Goal: Task Accomplishment & Management: Complete application form

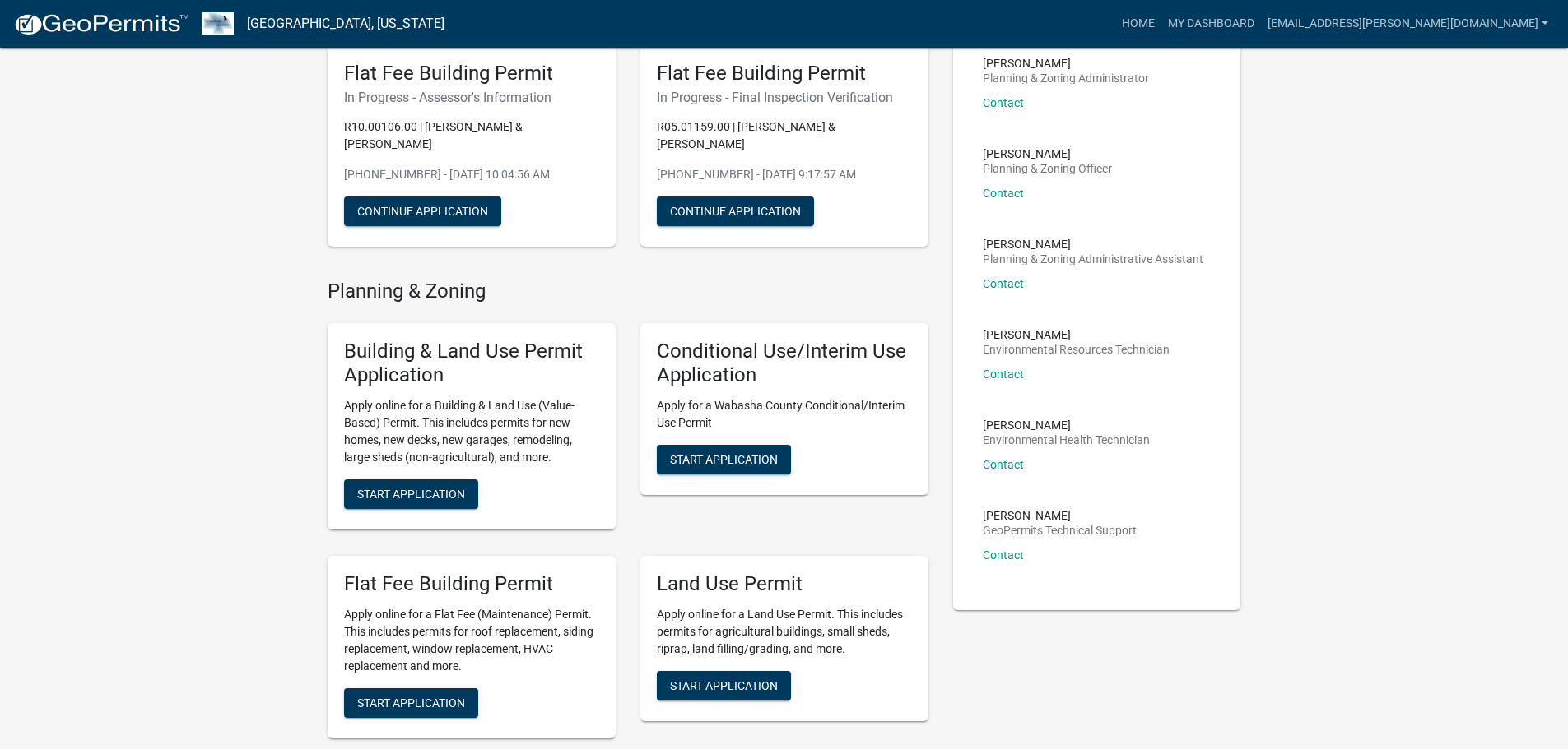
scroll to position [144, 0]
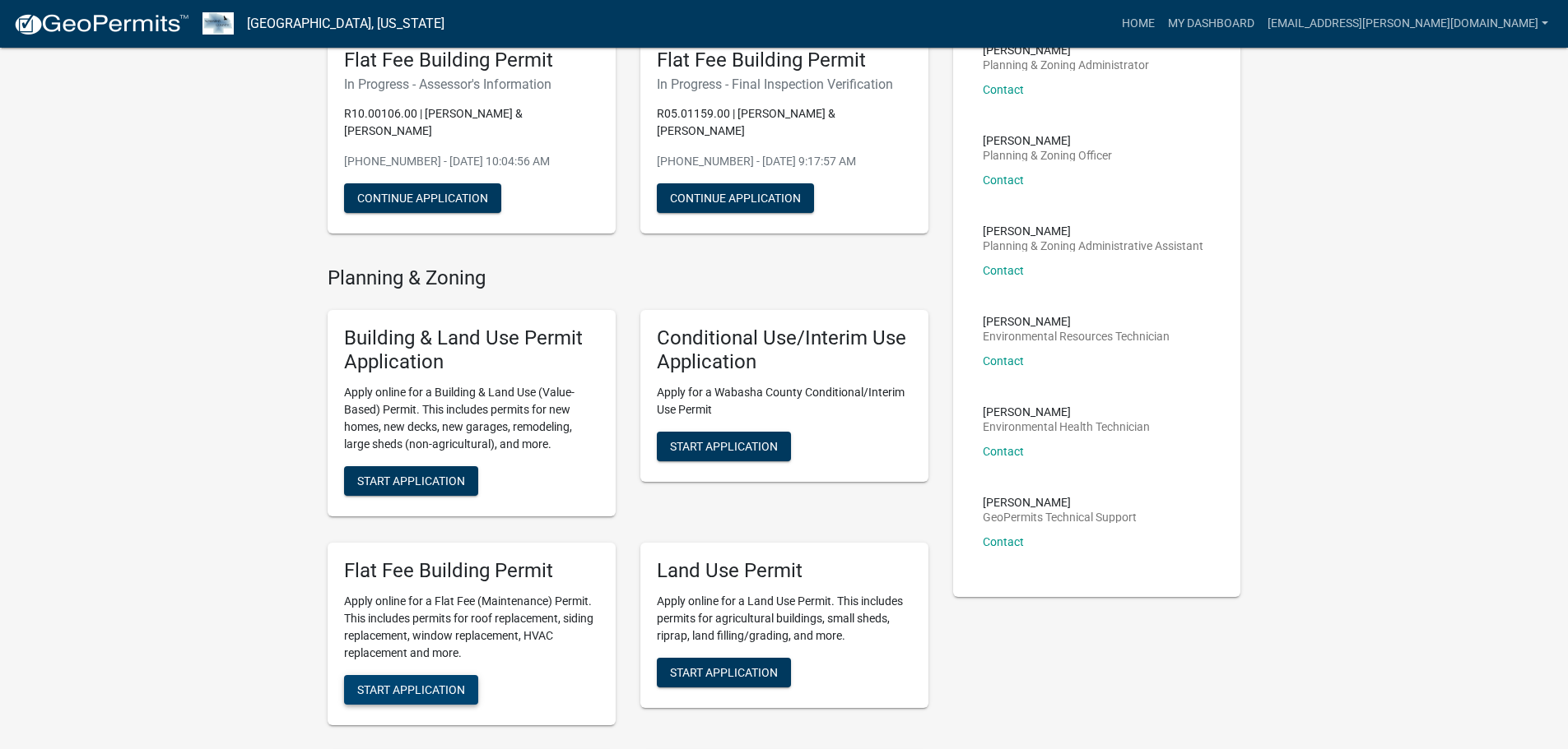
click at [430, 688] on span "Start Application" at bounding box center [410, 689] width 108 height 13
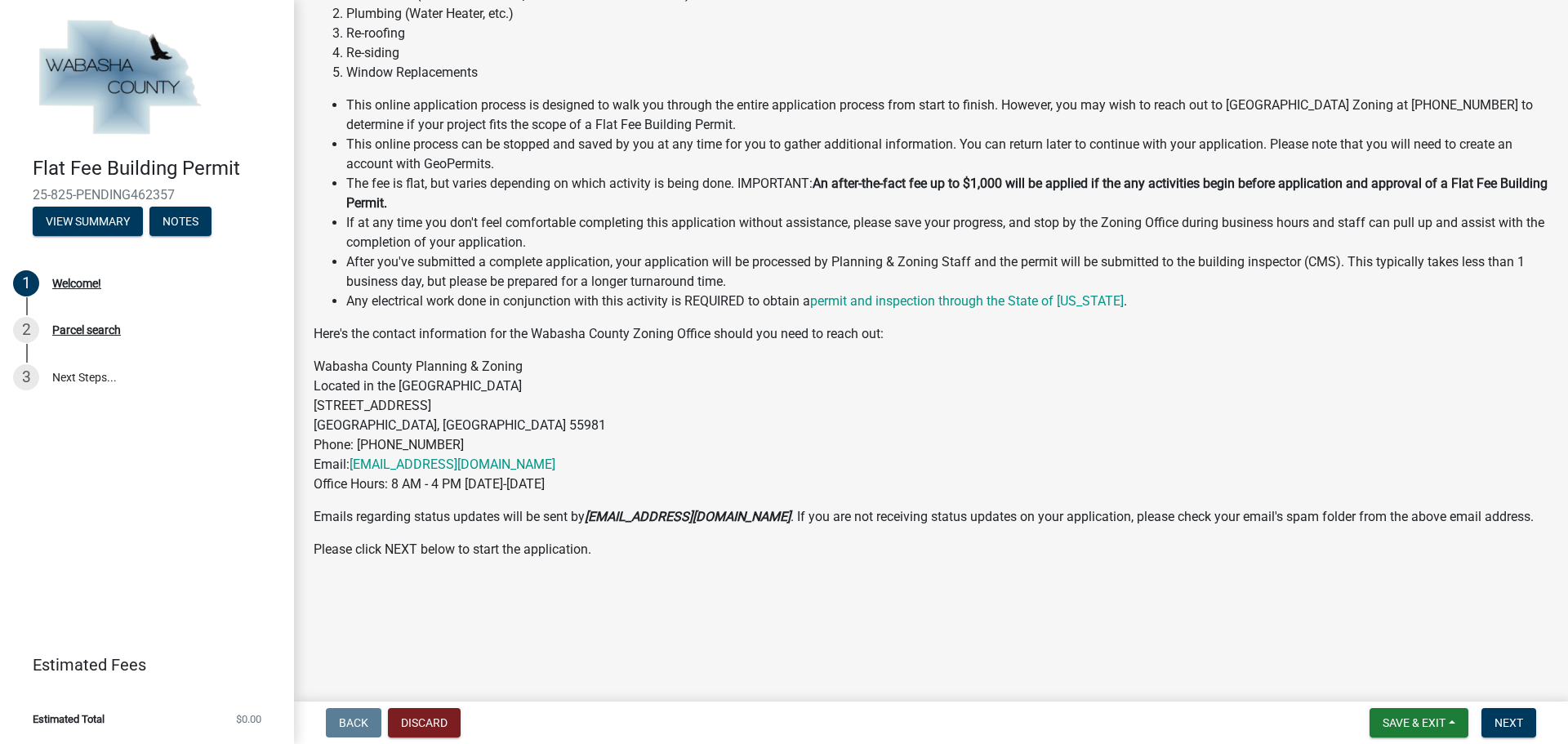
scroll to position [199, 0]
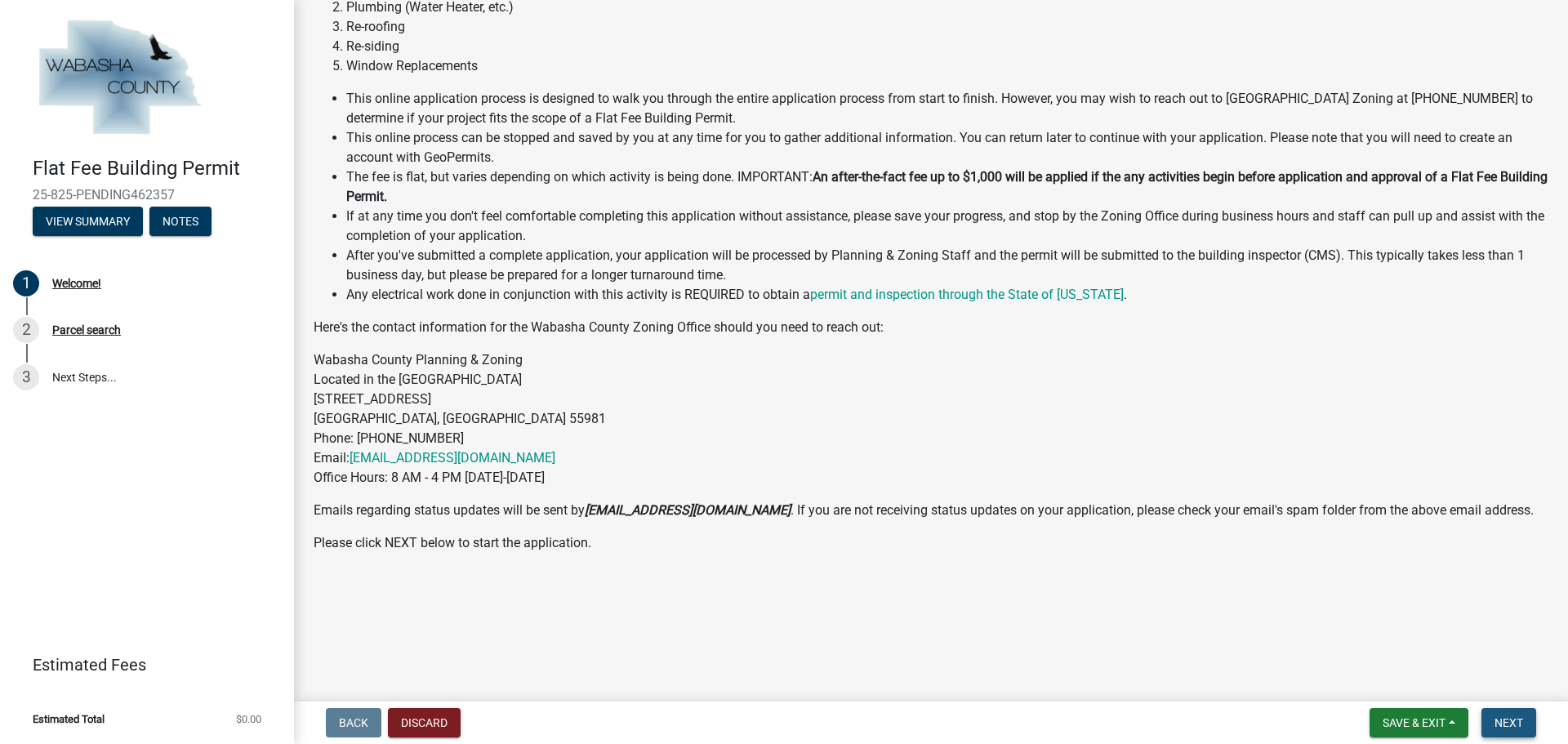
click at [1502, 720] on span "Next" at bounding box center [1509, 723] width 29 height 13
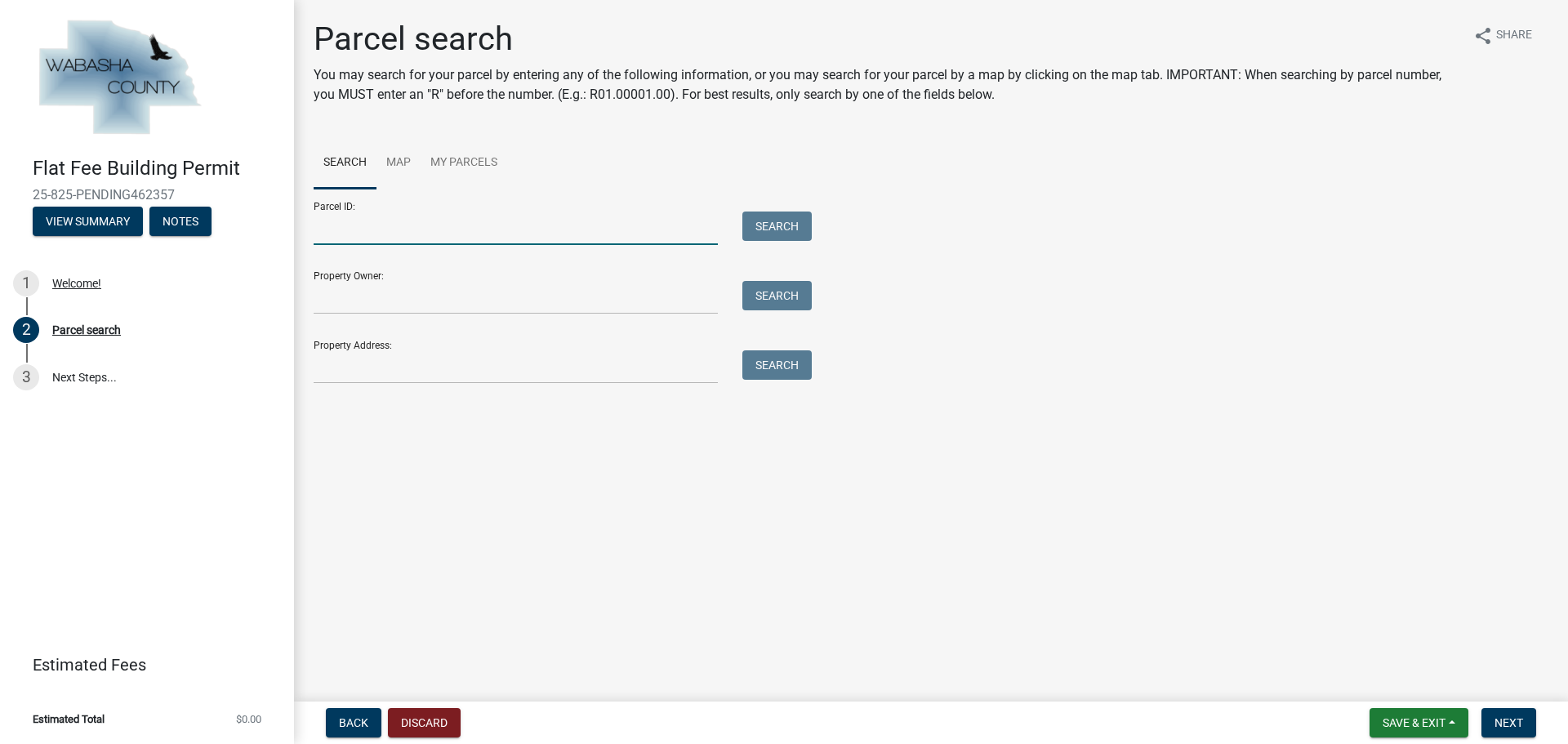
click at [412, 228] on input "Parcel ID:" at bounding box center [515, 228] width 405 height 33
click at [769, 220] on button "Search" at bounding box center [777, 227] width 70 height 30
drag, startPoint x: 356, startPoint y: 232, endPoint x: 309, endPoint y: 230, distance: 47.0
click at [309, 230] on div "25500" at bounding box center [515, 228] width 429 height 33
type input "7"
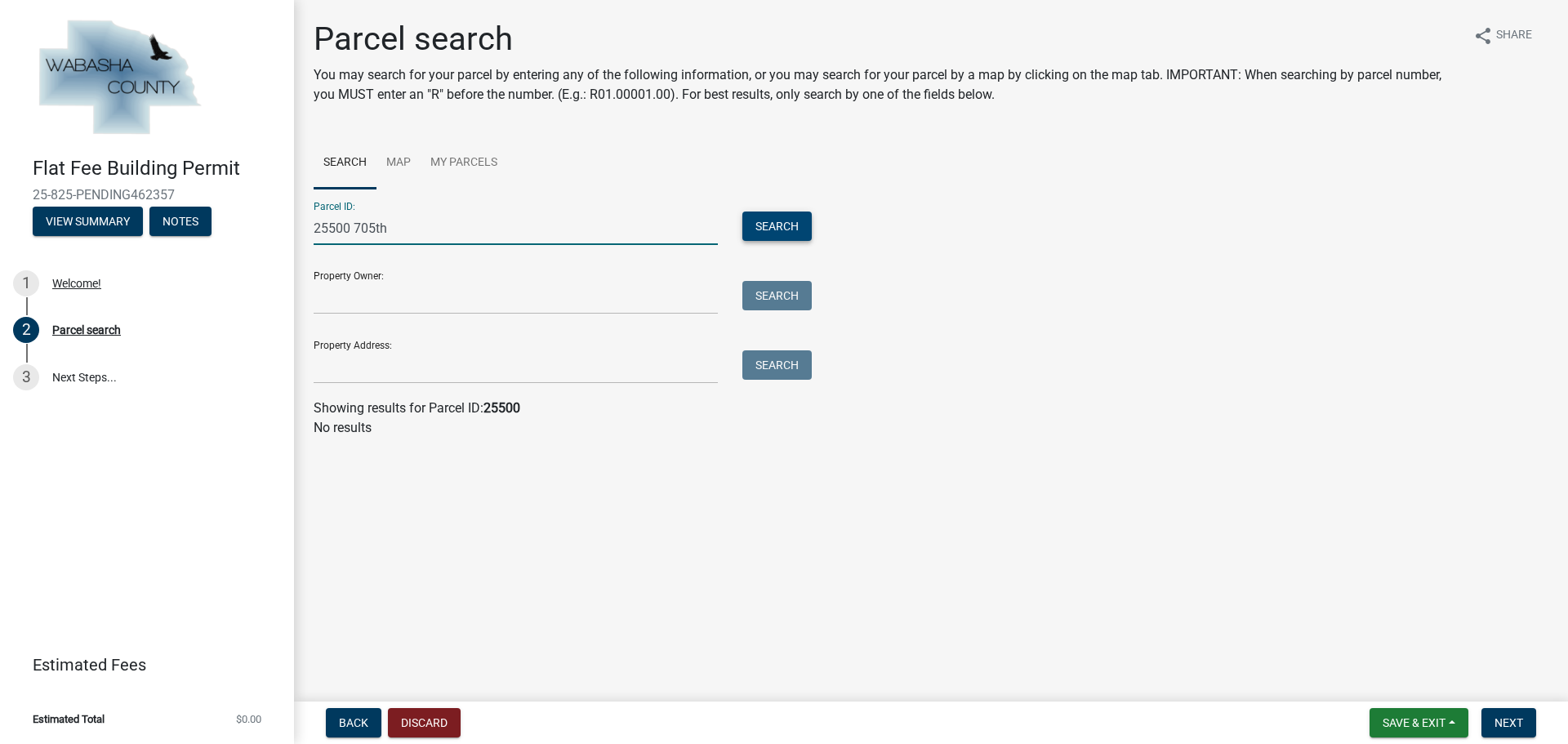
type input "25500 705th"
click at [771, 227] on button "Search" at bounding box center [777, 227] width 70 height 30
drag, startPoint x: 396, startPoint y: 235, endPoint x: 241, endPoint y: 224, distance: 155.4
click at [241, 224] on div "Flat Fee Building Permit 25-825-PENDING462357 View Summary Notes 1 Welcome! 2 P…" at bounding box center [784, 372] width 1568 height 744
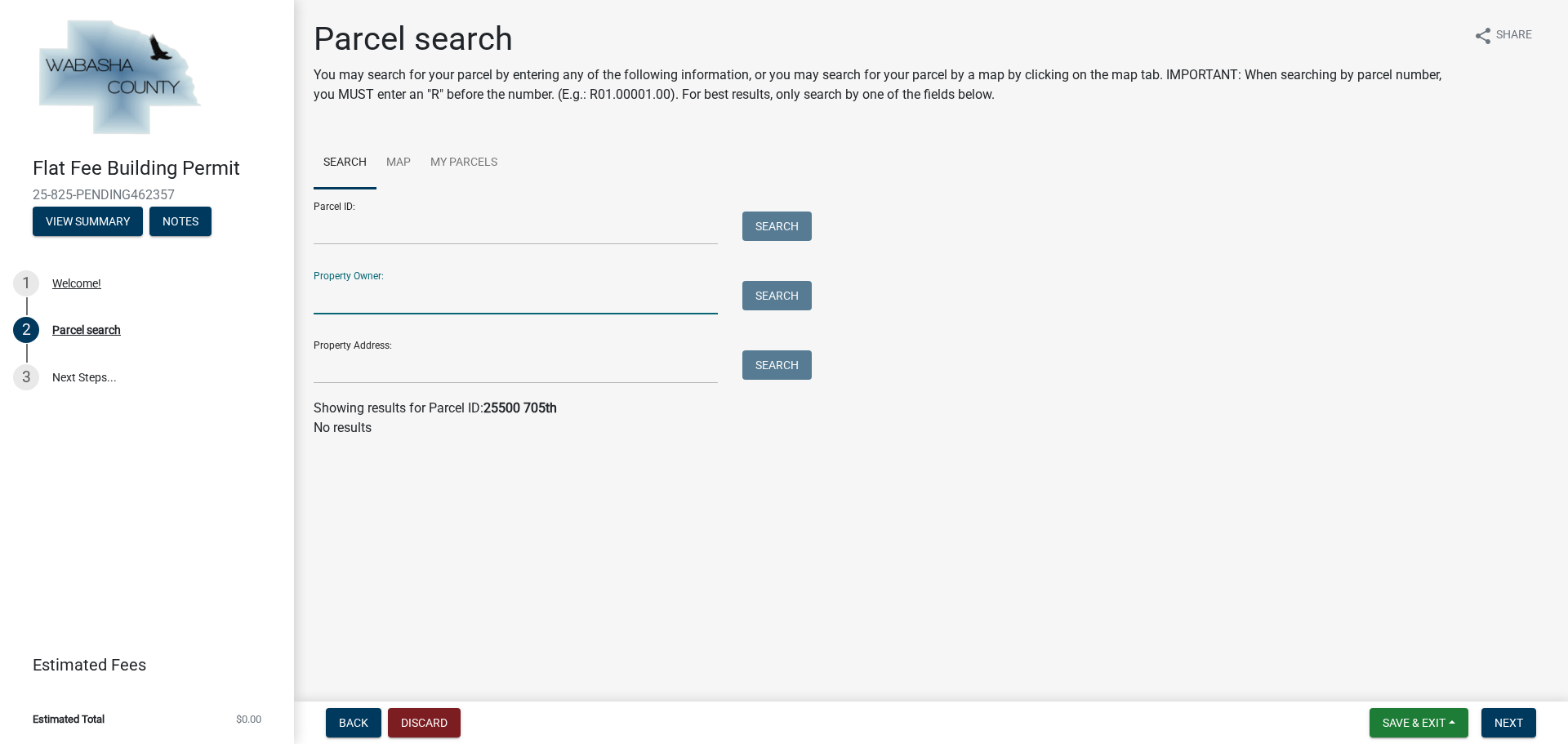
click at [337, 286] on input "Property Owner:" at bounding box center [515, 298] width 405 height 33
type input "[PERSON_NAME]"
click at [779, 298] on button "Search" at bounding box center [777, 296] width 70 height 30
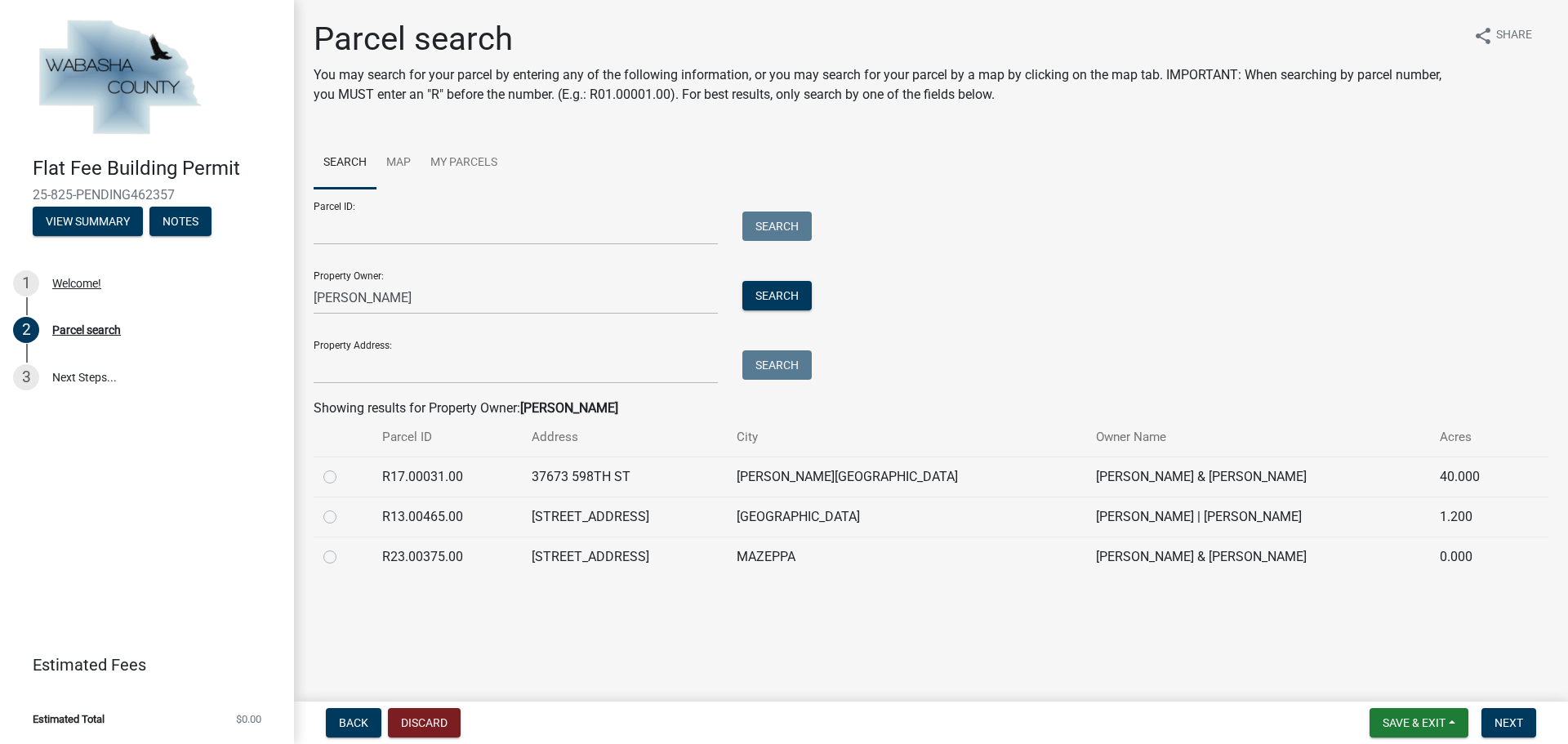
click at [343, 507] on label at bounding box center [343, 507] width 0 height 0
click at [343, 518] on input "radio" at bounding box center [348, 512] width 11 height 11
radio input "true"
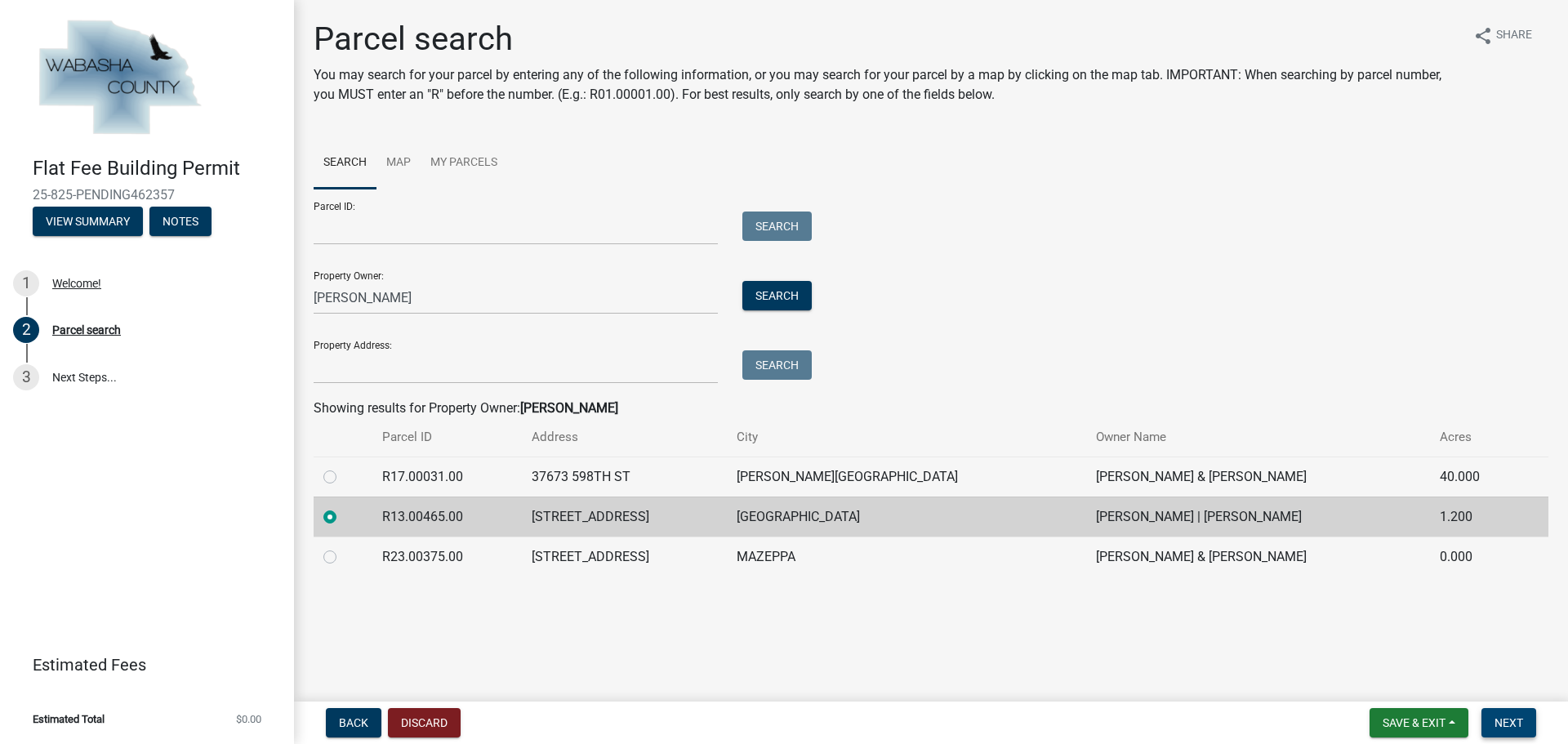
click at [1520, 722] on span "Next" at bounding box center [1509, 723] width 29 height 13
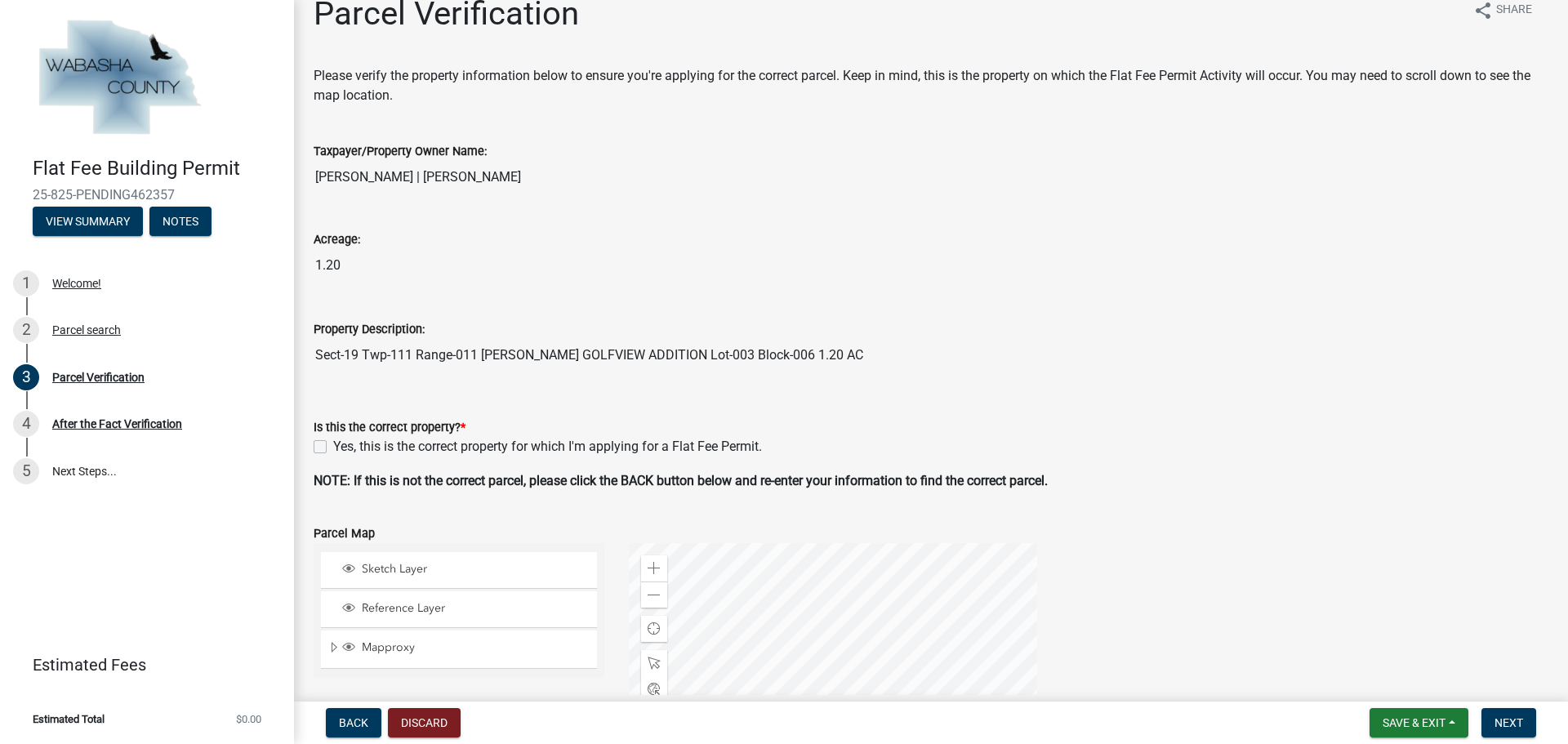
scroll to position [20, 0]
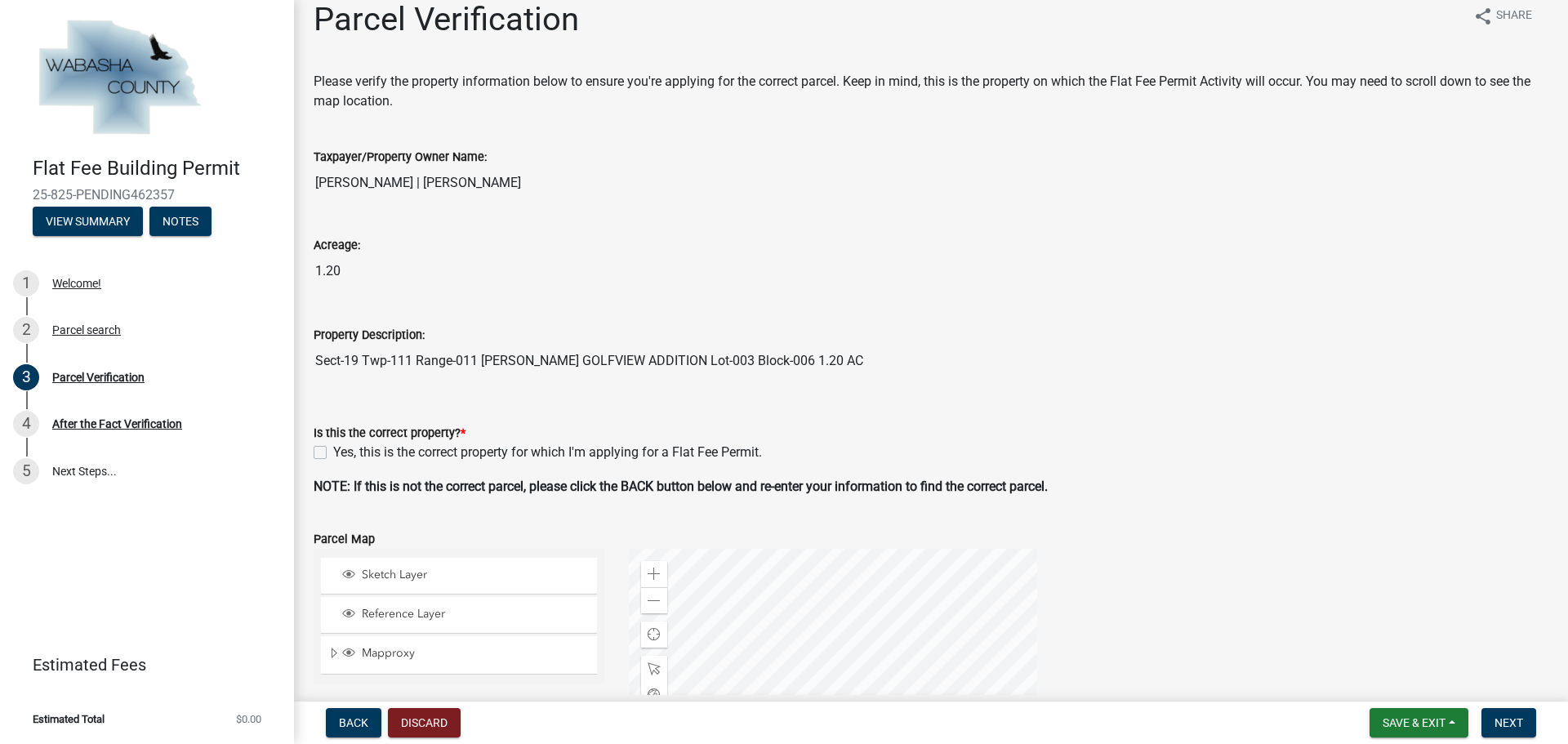
click at [333, 449] on label "Yes, this is the correct property for which I'm applying for a Flat Fee Permit." at bounding box center [548, 453] width 429 height 20
click at [333, 449] on input "Yes, this is the correct property for which I'm applying for a Flat Fee Permit." at bounding box center [338, 448] width 11 height 11
checkbox input "true"
click at [1508, 717] on span "Next" at bounding box center [1509, 723] width 29 height 13
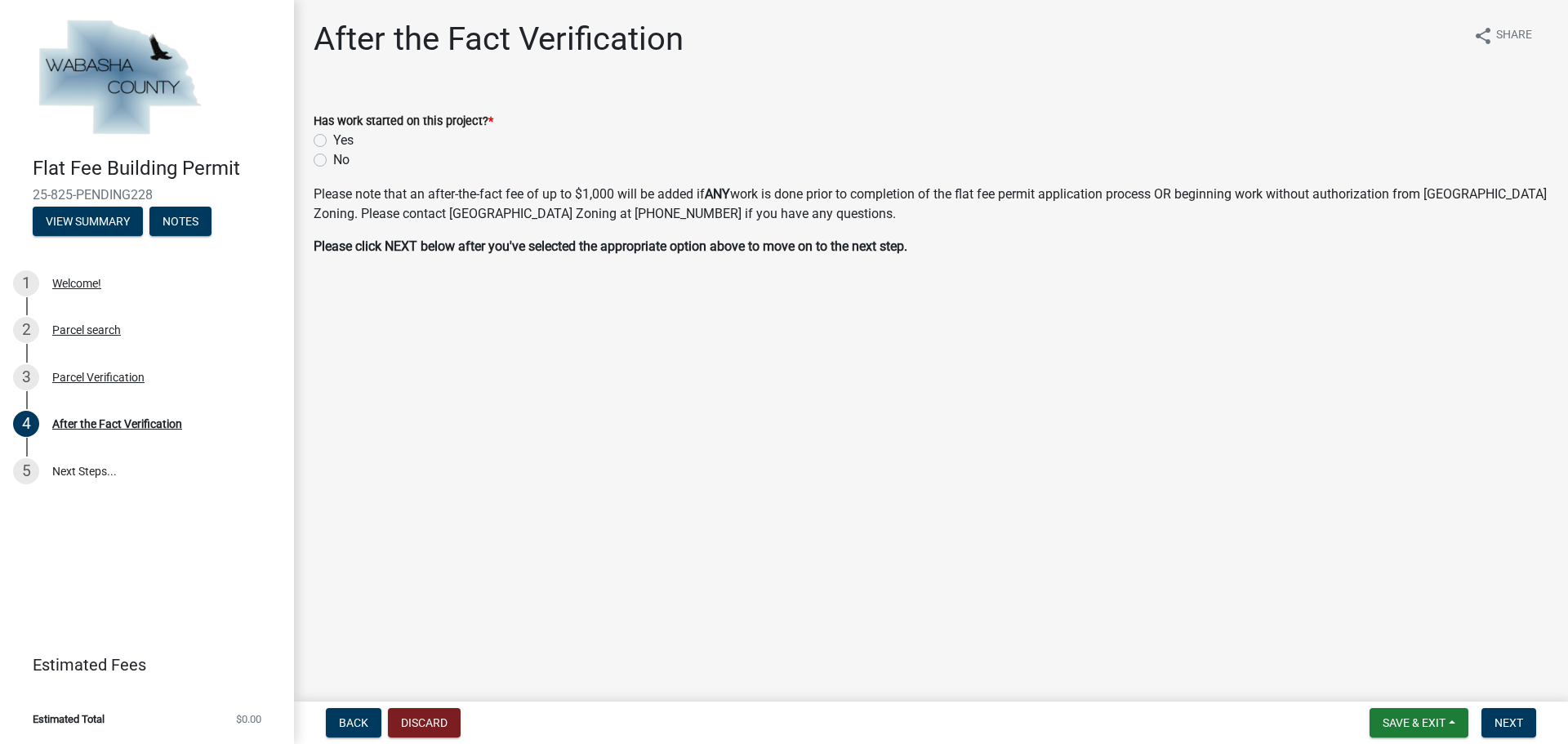
click at [333, 160] on label "No" at bounding box center [342, 161] width 17 height 20
click at [333, 160] on input "No" at bounding box center [338, 156] width 11 height 11
radio input "true"
click at [1517, 727] on span "Next" at bounding box center [1509, 723] width 29 height 13
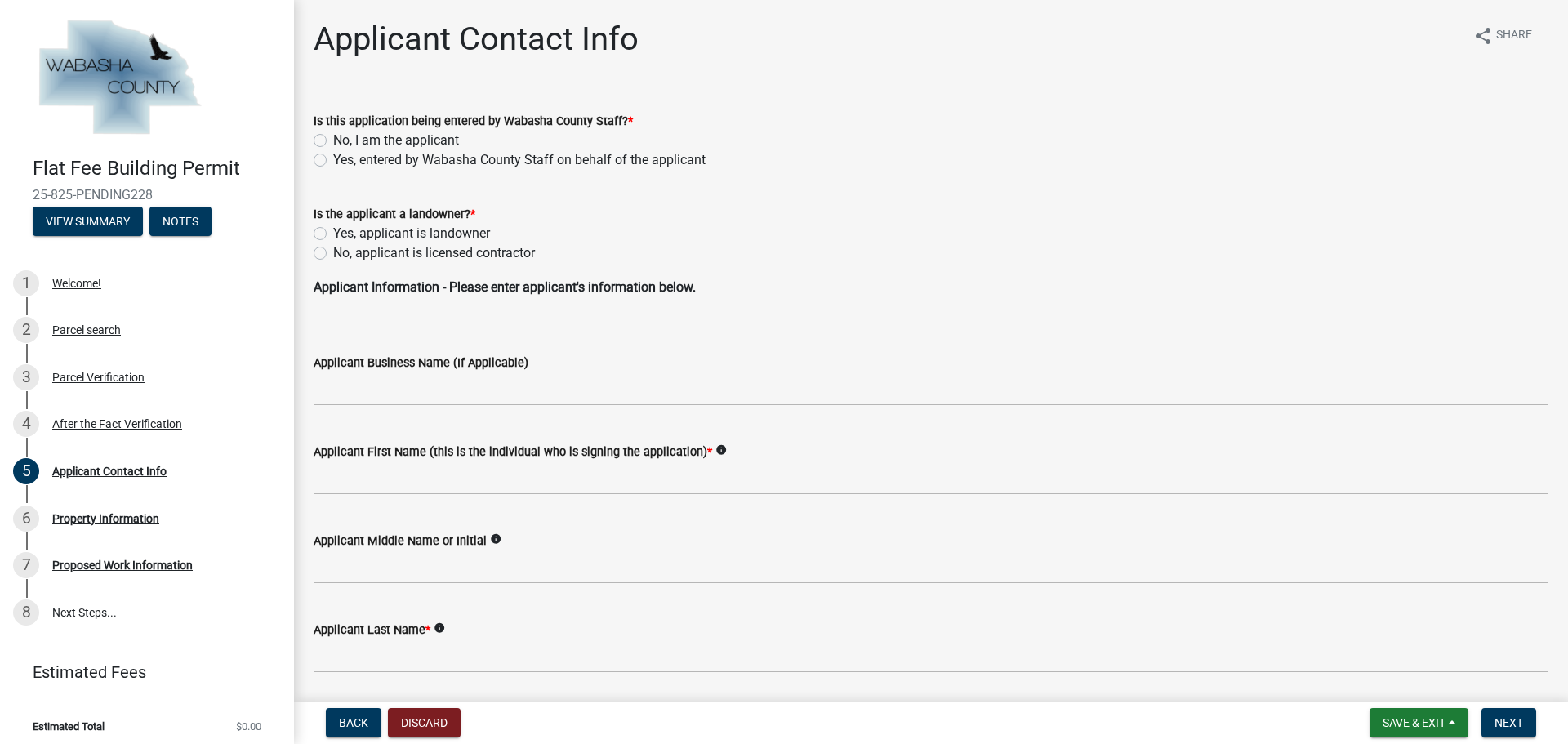
click at [333, 141] on label "No, I am the applicant" at bounding box center [396, 141] width 126 height 20
click at [333, 141] on input "No, I am the applicant" at bounding box center [338, 136] width 11 height 11
radio input "true"
click at [333, 257] on label "No, applicant is licensed contractor" at bounding box center [434, 253] width 202 height 20
click at [333, 254] on input "No, applicant is licensed contractor" at bounding box center [338, 248] width 11 height 11
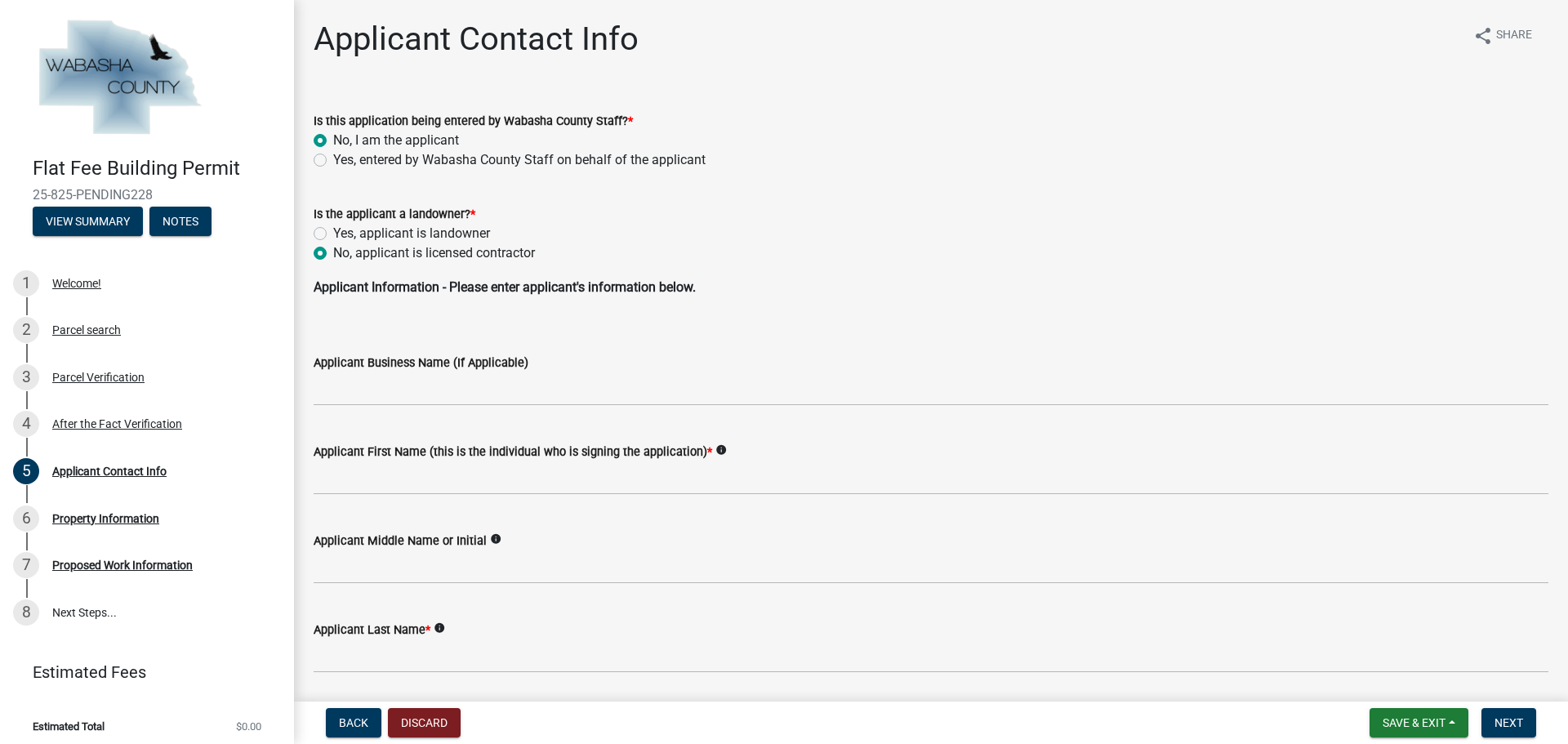
radio input "true"
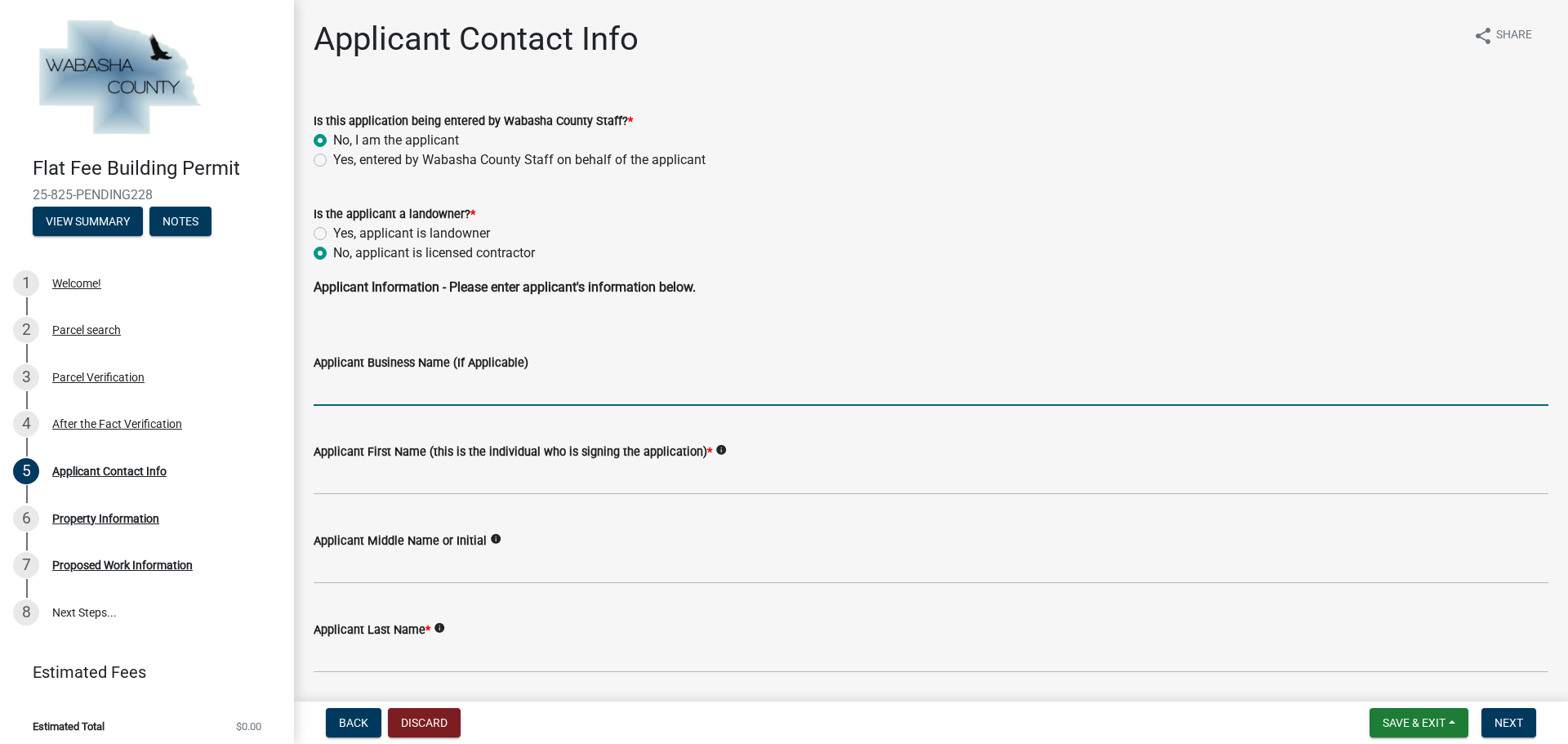
click at [373, 391] on input "Applicant Business Name (If Applicable)" at bounding box center [931, 389] width 1235 height 33
type input "[PERSON_NAME] Windows & Siding, Inc."
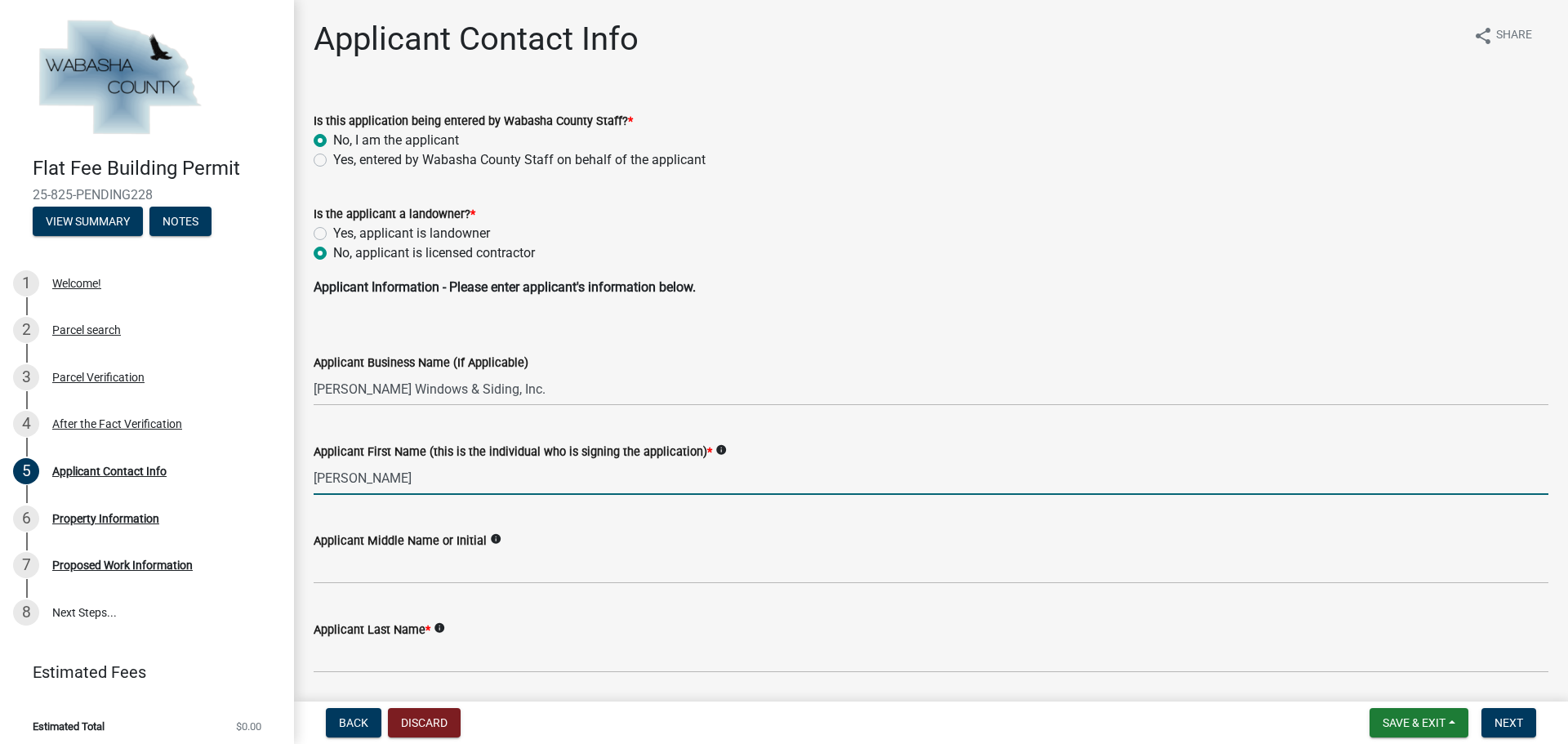
type input "[PERSON_NAME]"
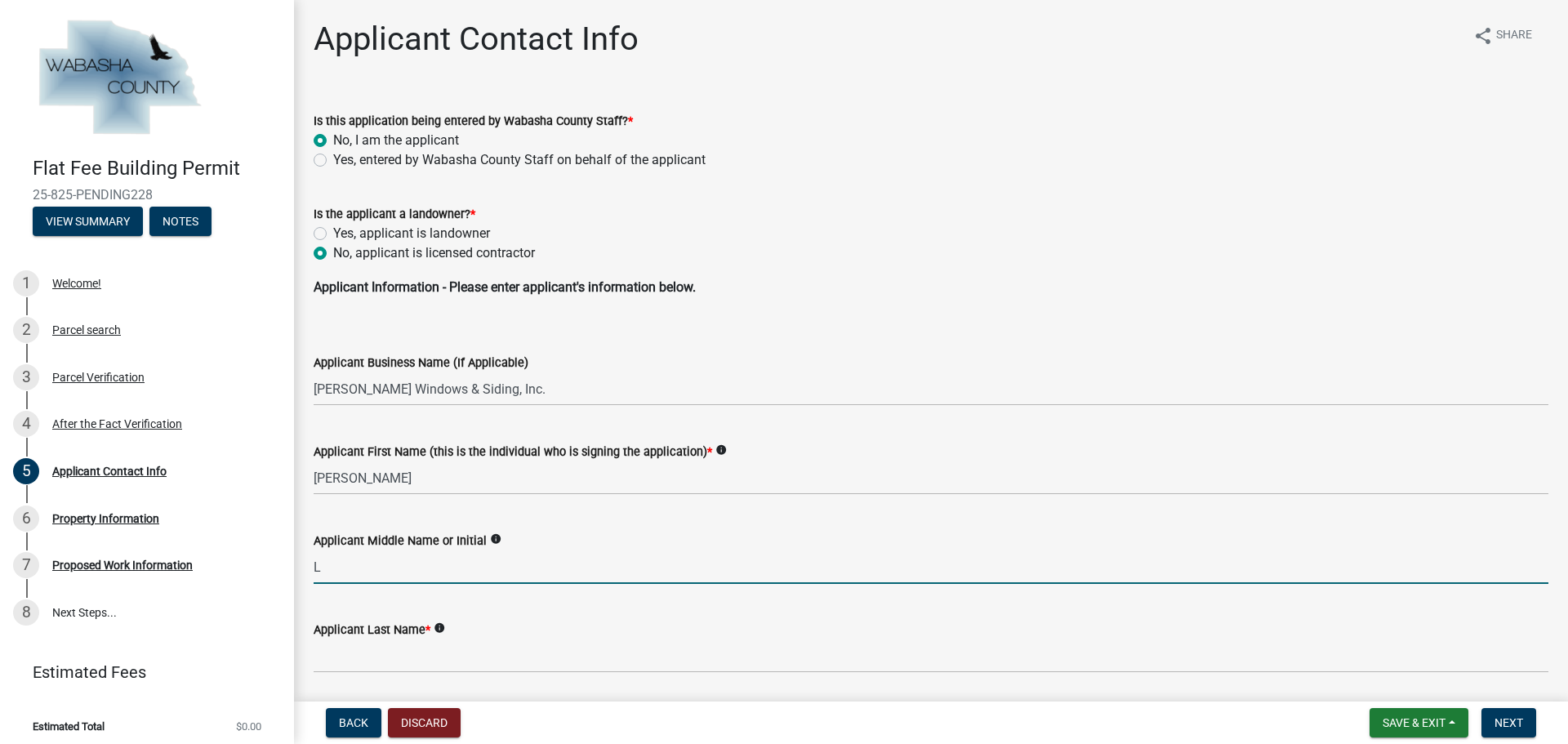
type input "L"
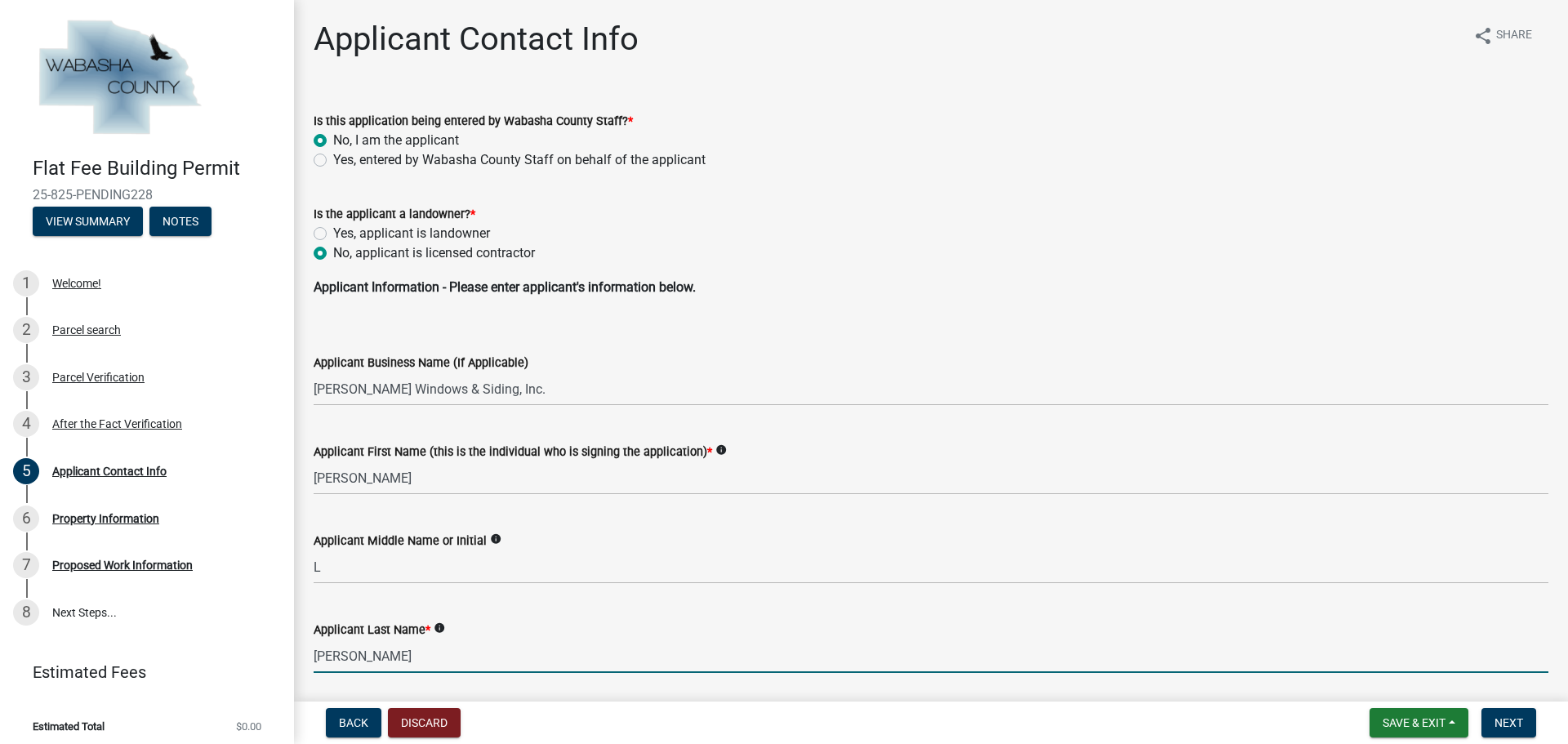
type input "[PERSON_NAME]"
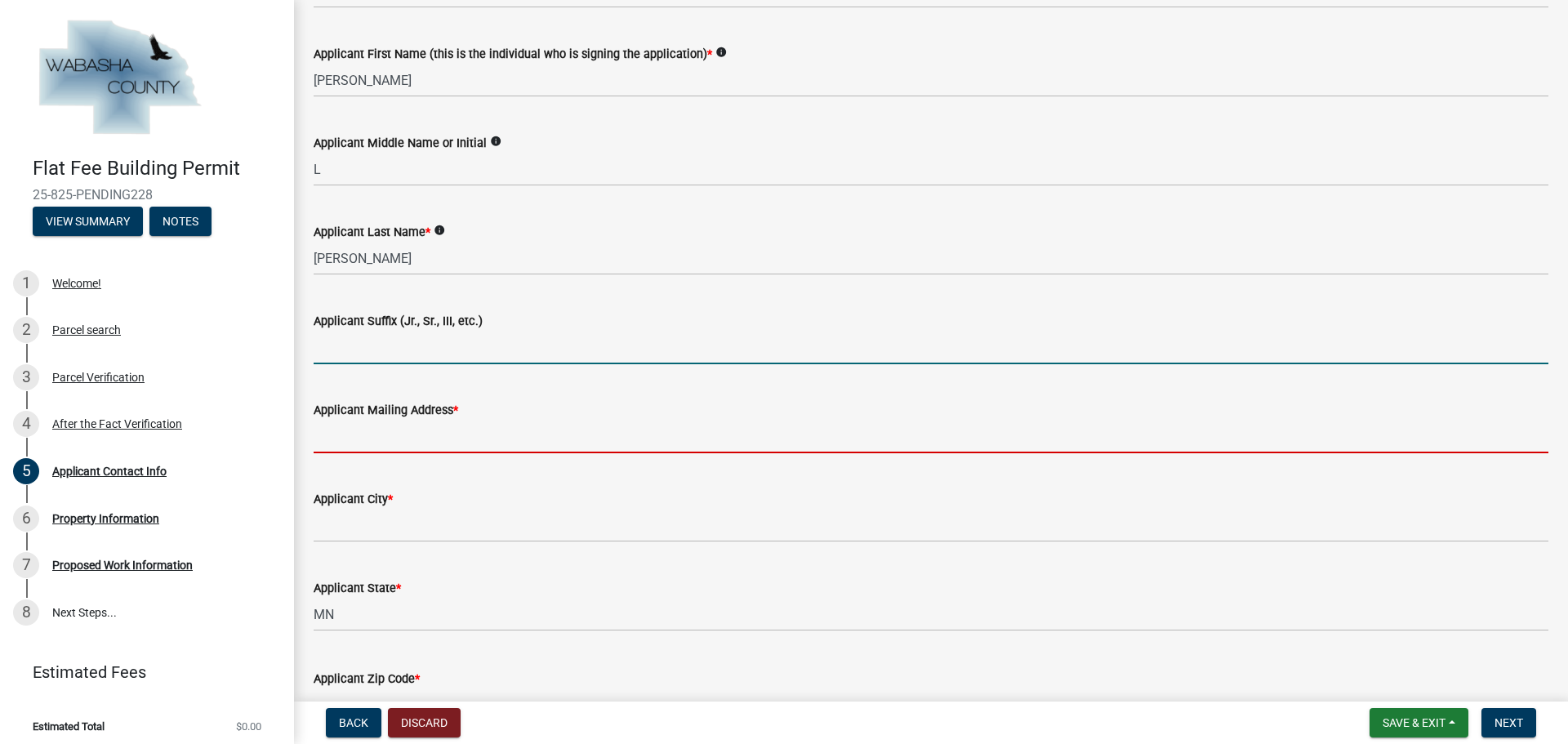
click at [396, 444] on input "Applicant Mailing Address *" at bounding box center [931, 436] width 1235 height 33
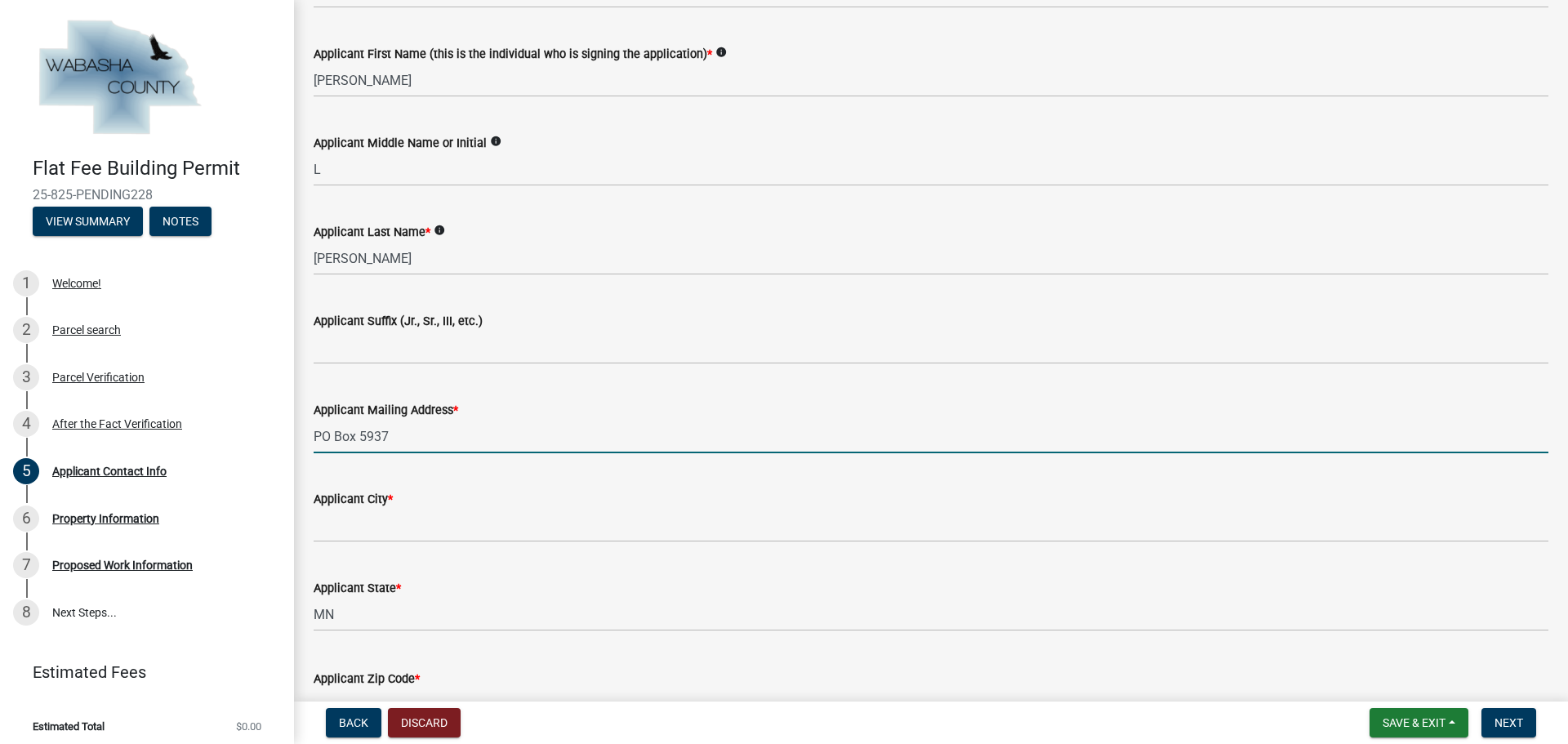
type input "PO Box 5937"
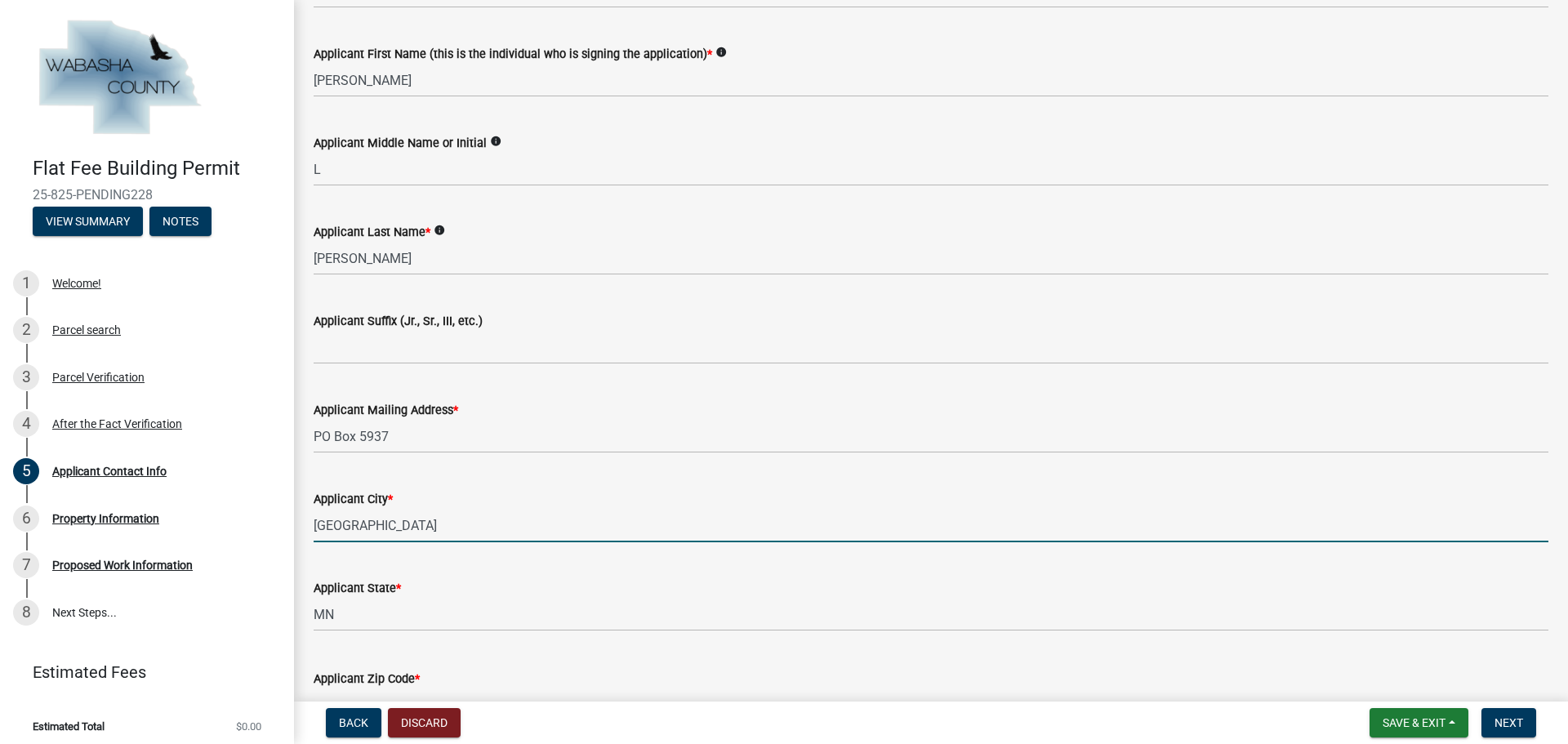
type input "[GEOGRAPHIC_DATA]"
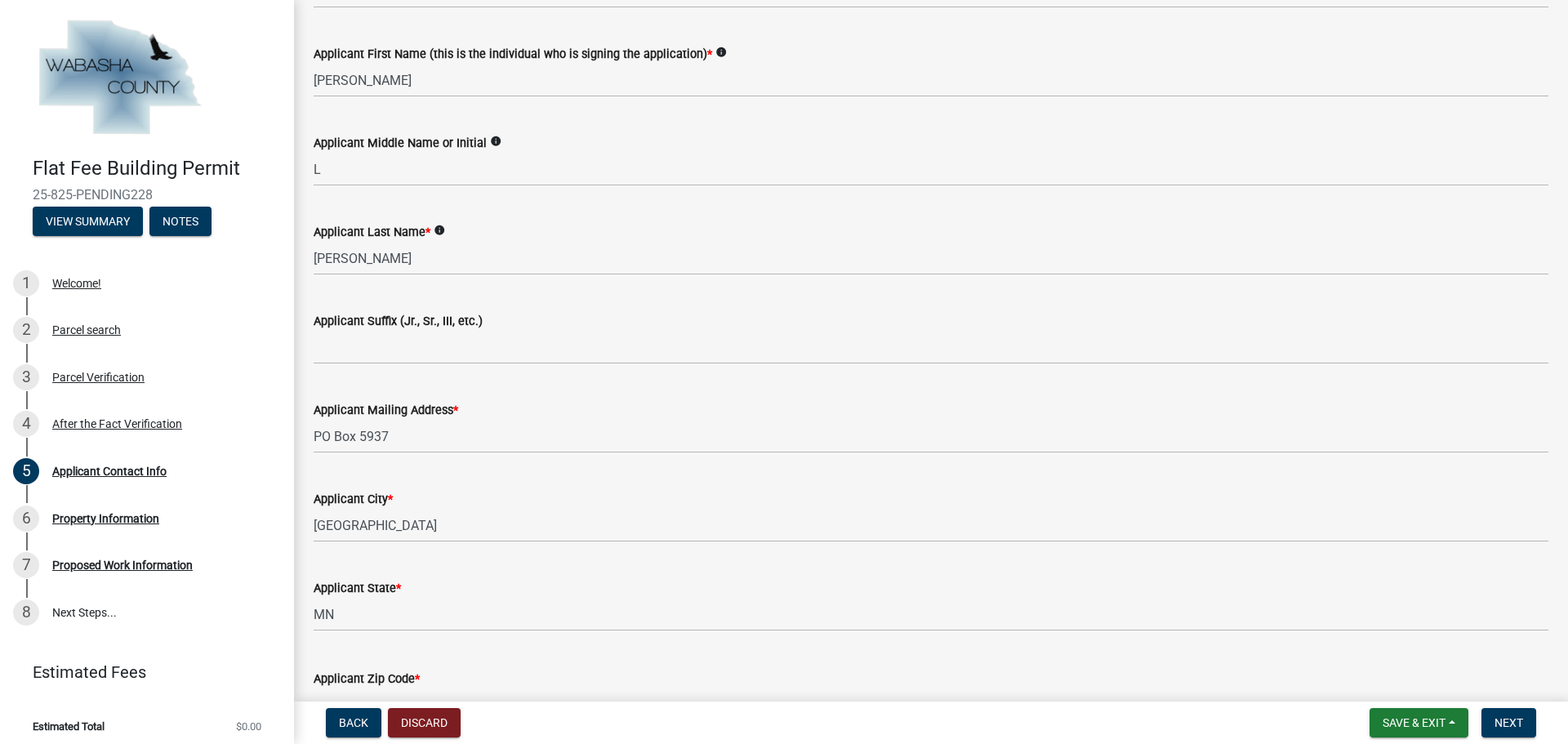
scroll to position [425, 0]
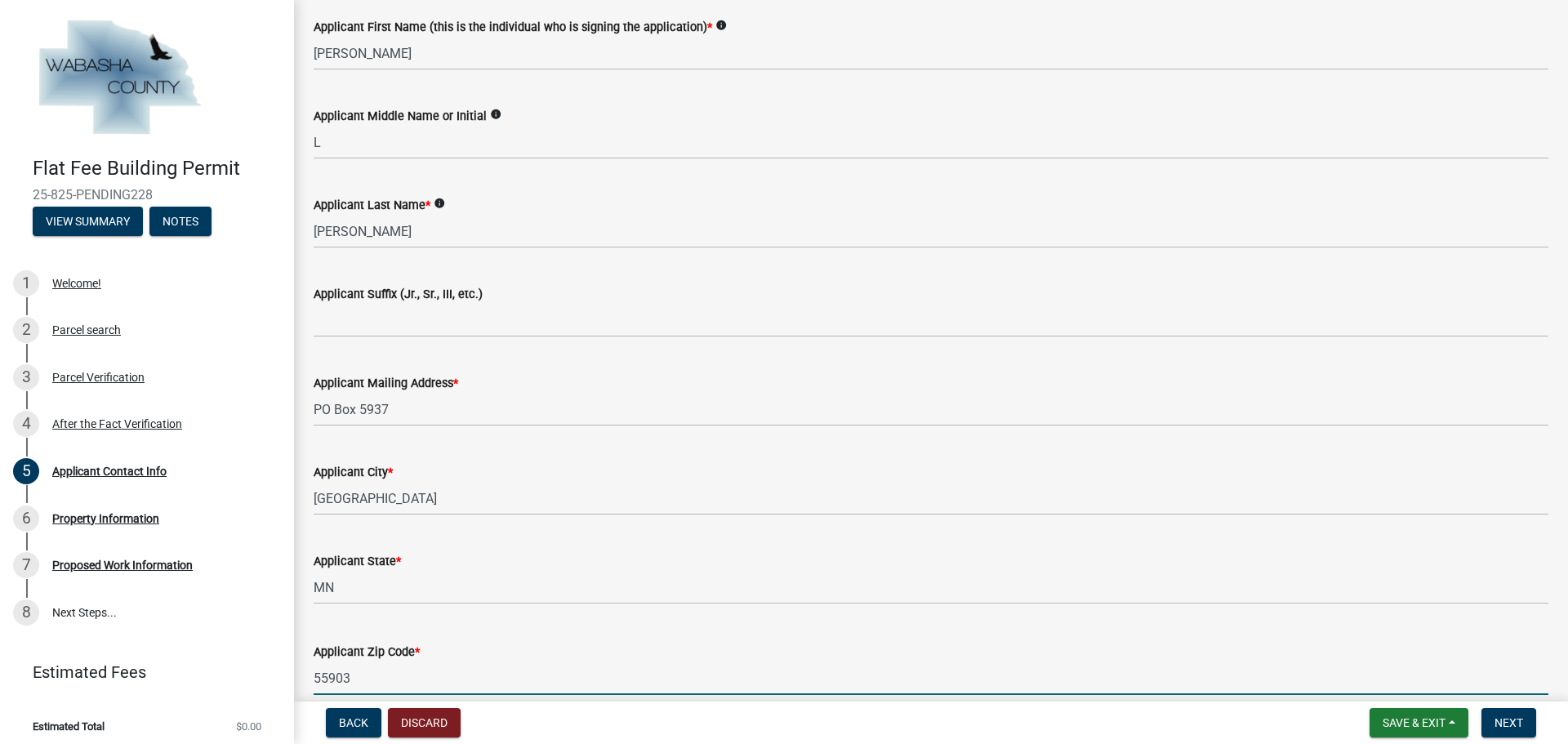
type input "55903"
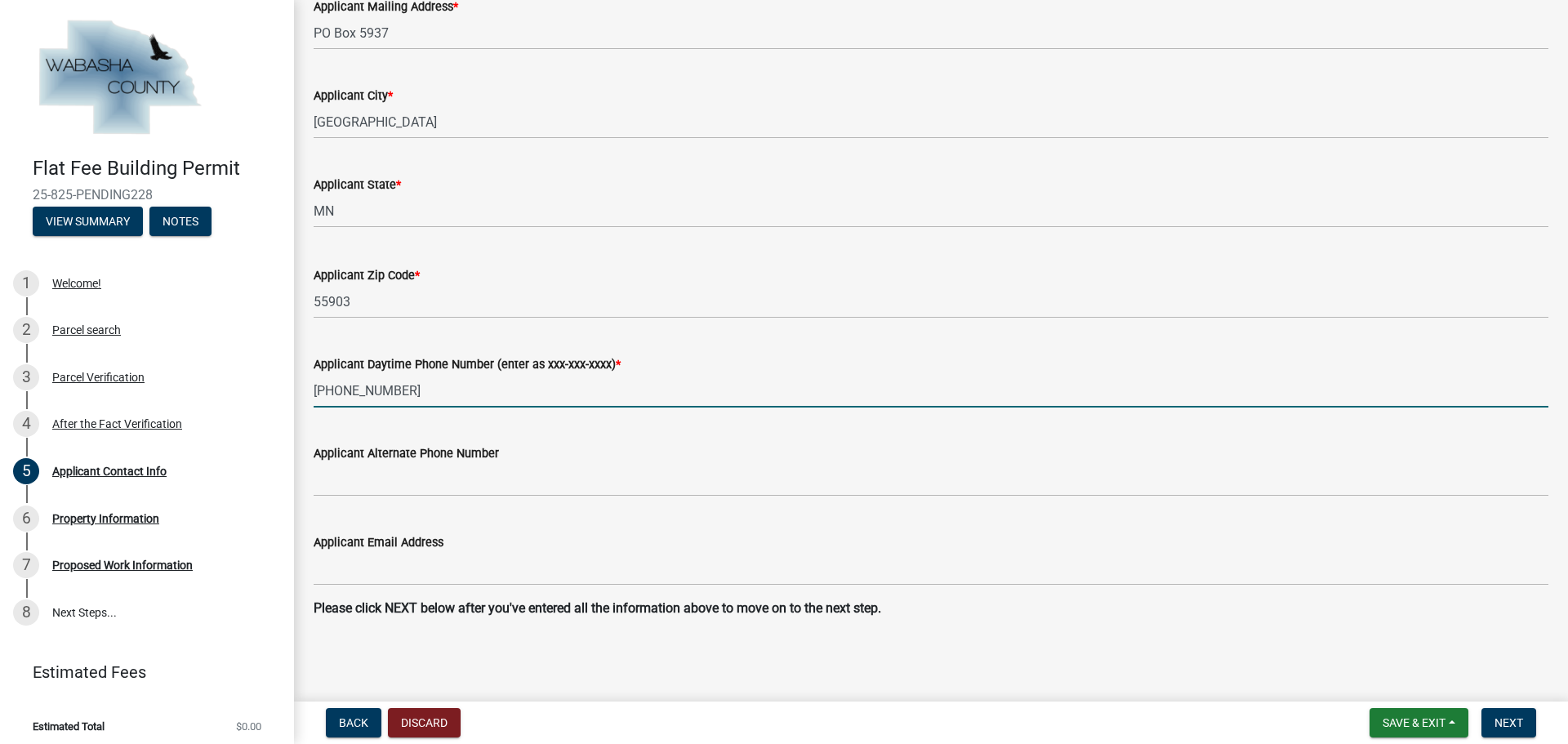
type input "[PHONE_NUMBER]"
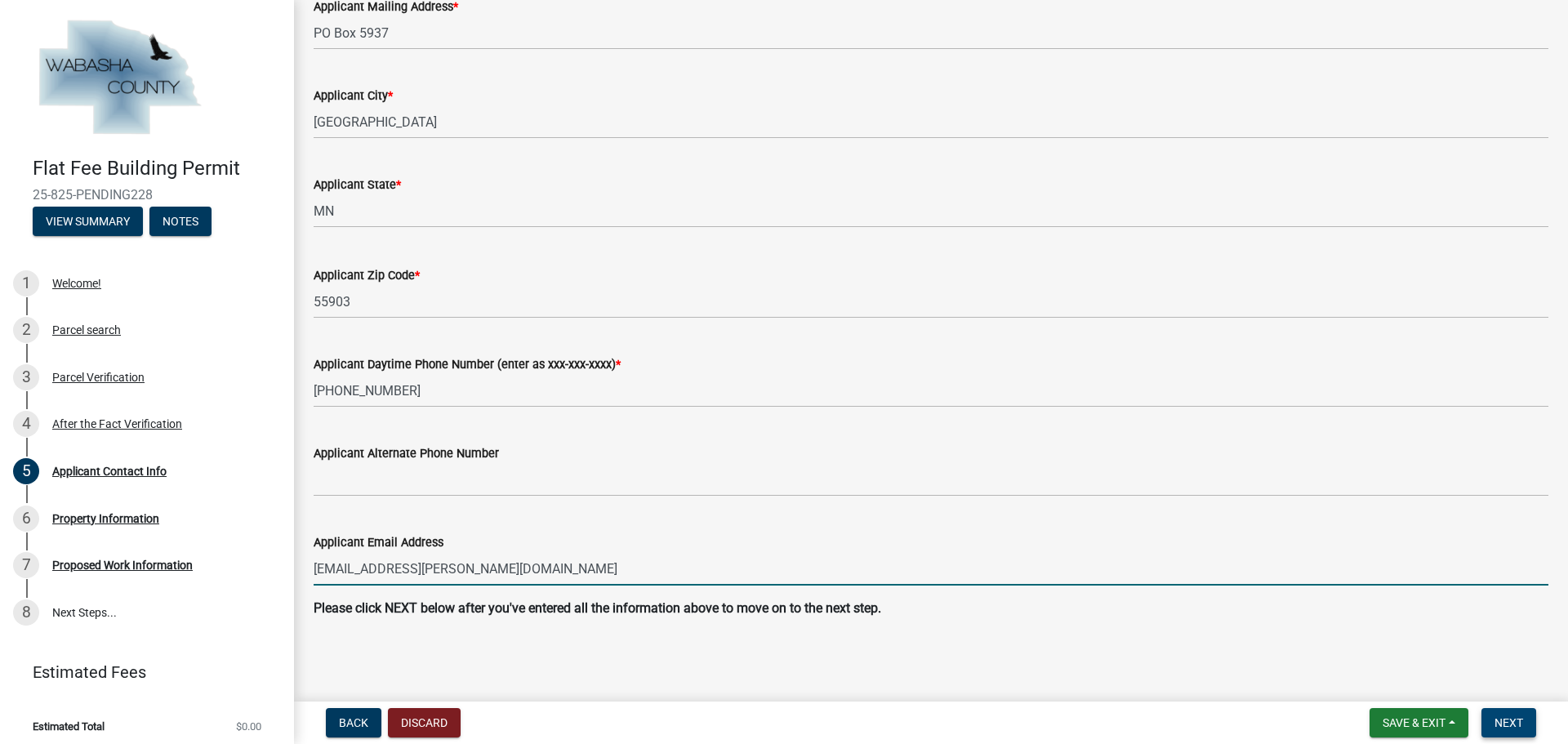
type input "[EMAIL_ADDRESS][PERSON_NAME][DOMAIN_NAME]"
click at [1500, 730] on span "Next" at bounding box center [1509, 723] width 29 height 13
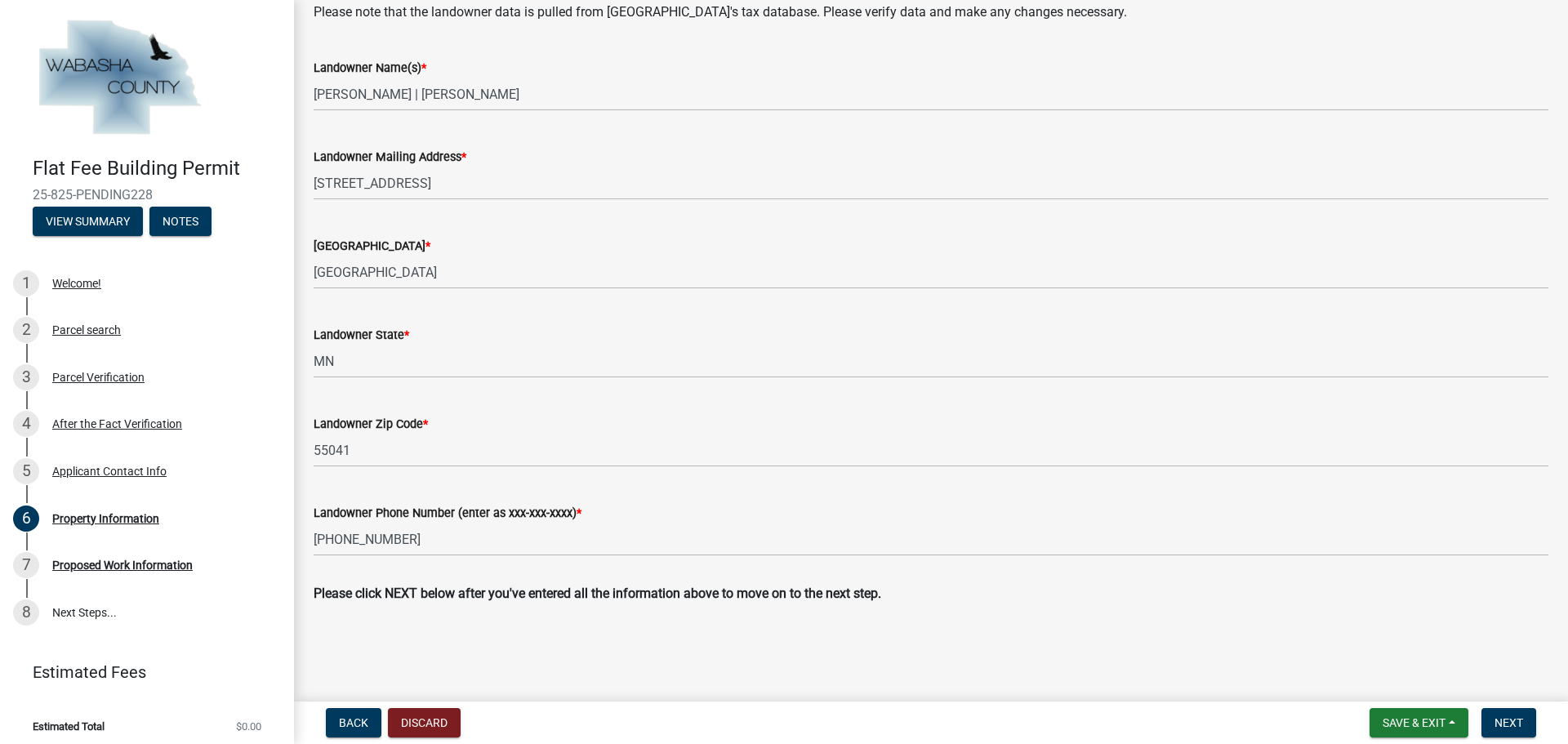
scroll to position [564, 0]
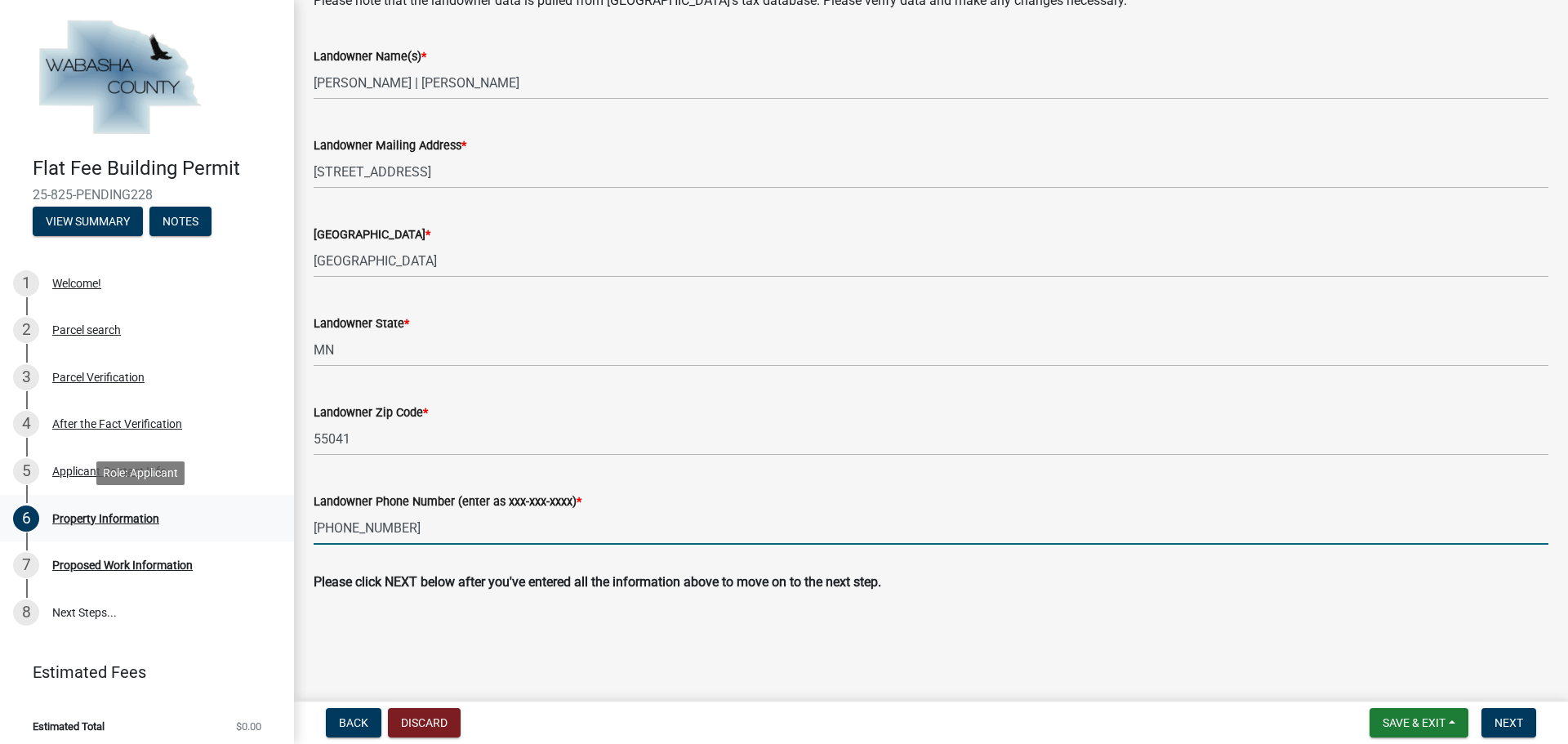
drag, startPoint x: 407, startPoint y: 527, endPoint x: 248, endPoint y: 519, distance: 159.2
click at [250, 520] on div "Flat Fee Building Permit 25-825-PENDING228 View Summary Notes 1 Welcome! 2 Parc…" at bounding box center [784, 372] width 1568 height 744
click at [444, 526] on input "[PHONE_NUMBER]" at bounding box center [931, 528] width 1235 height 33
click at [383, 529] on input "[PHONE_NUMBER]" at bounding box center [931, 528] width 1235 height 33
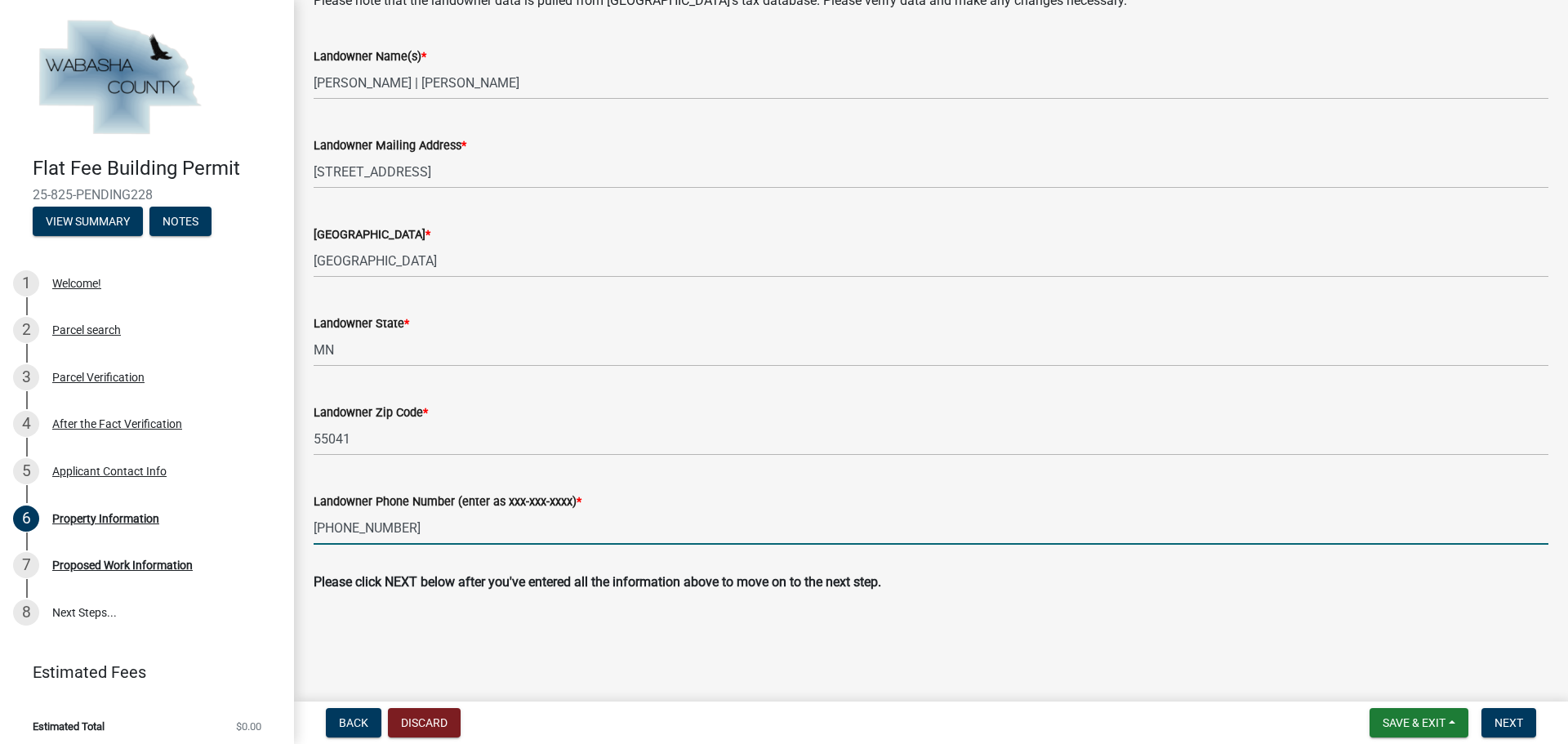
click at [383, 529] on input "[PHONE_NUMBER]" at bounding box center [931, 528] width 1235 height 33
type input "5"
type input "[PHONE_NUMBER]"
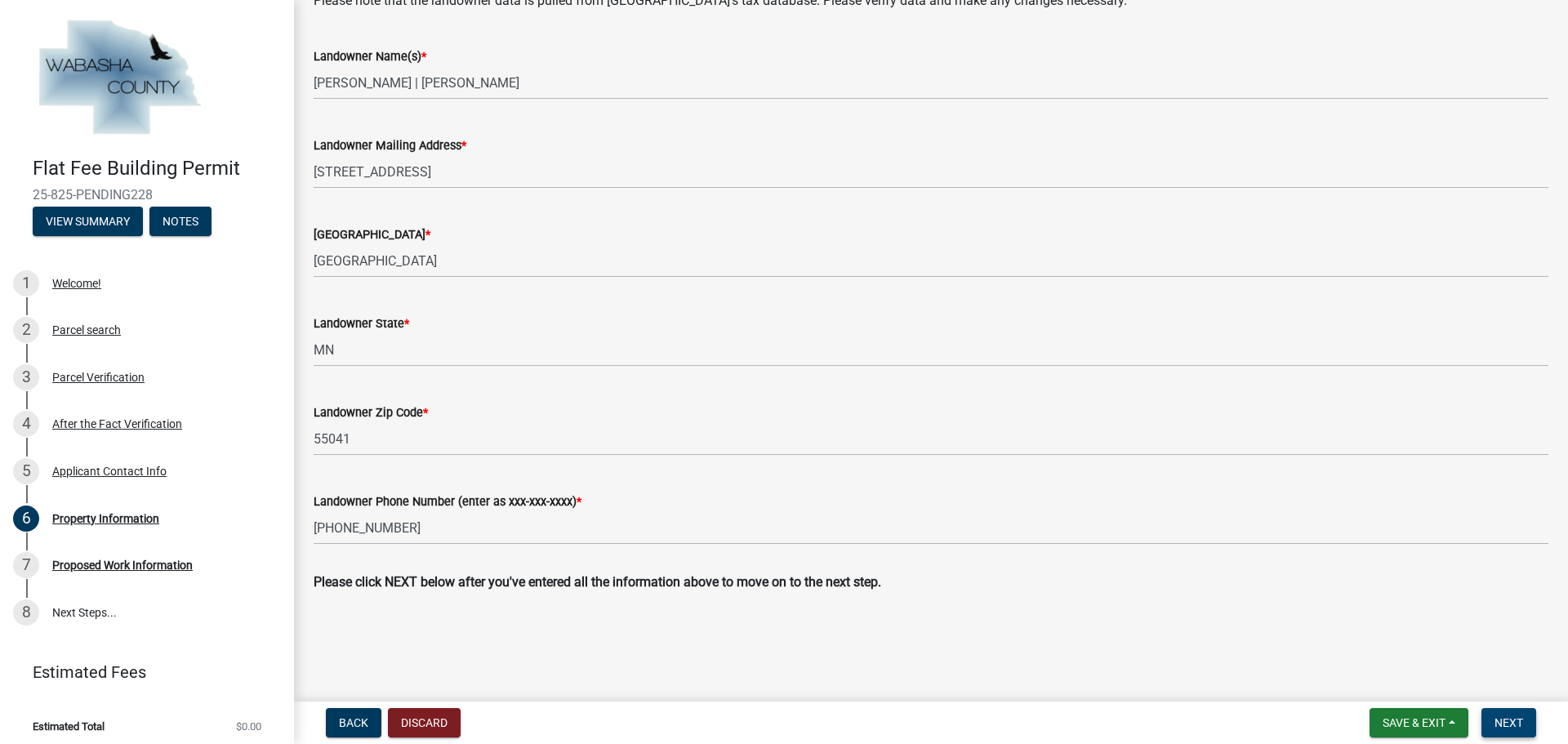
click at [1503, 723] on span "Next" at bounding box center [1509, 723] width 29 height 13
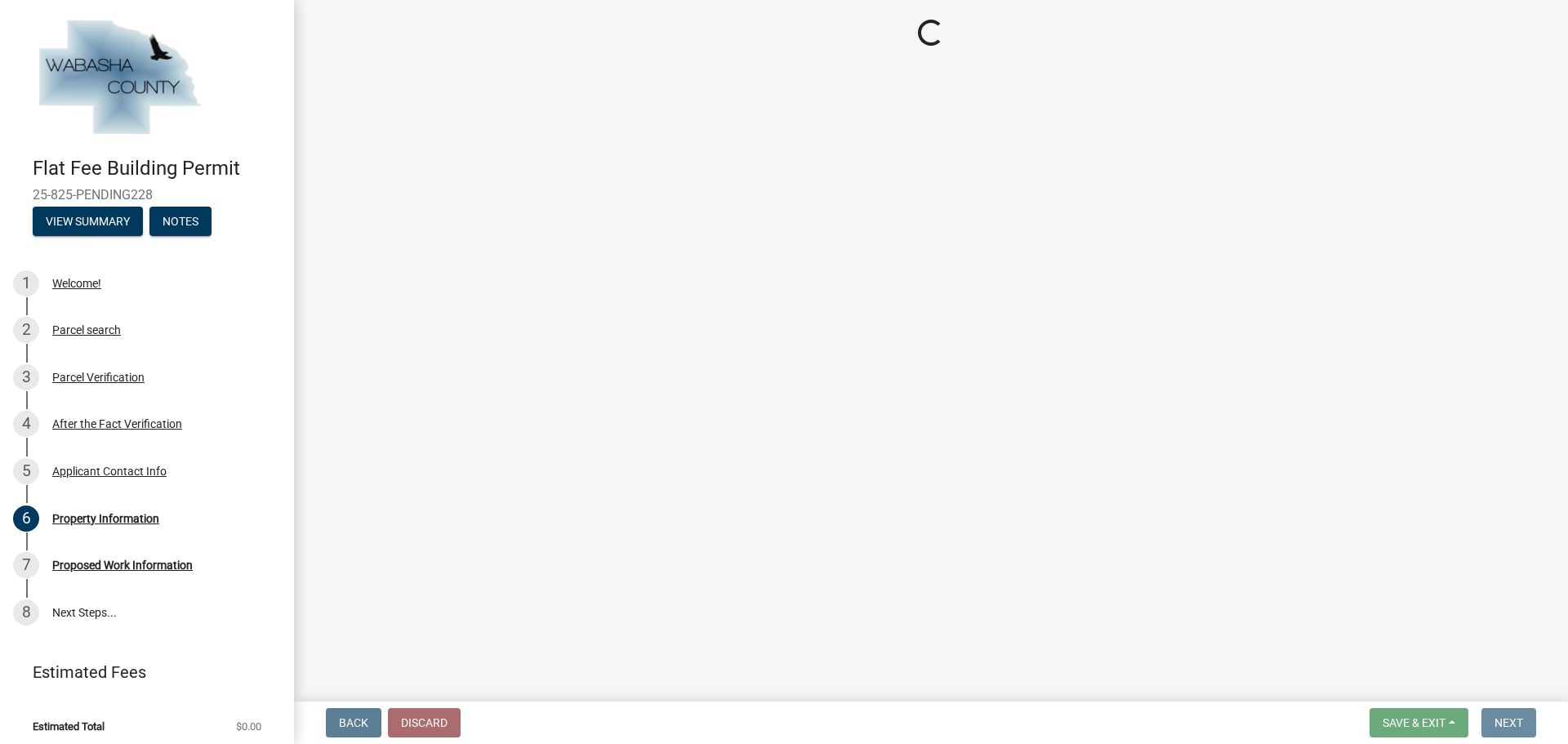
scroll to position [0, 0]
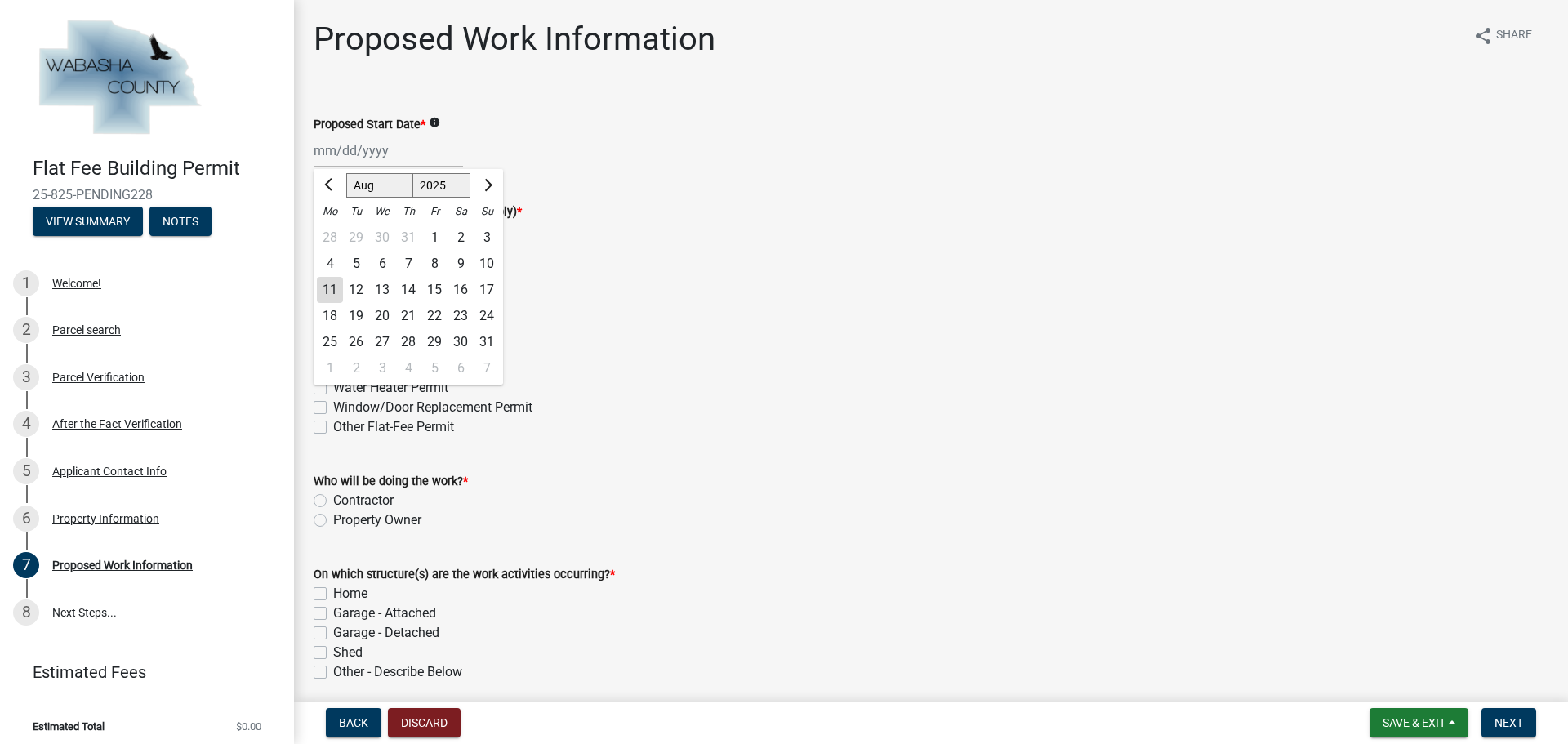
click at [395, 154] on div "Feb Mar Apr May Jun [DATE] Aug Sep Oct Nov [DATE] 2026 Mo Tu We Th Fr Sa Su 28 …" at bounding box center [388, 151] width 150 height 33
click at [489, 187] on span "Next month" at bounding box center [486, 185] width 12 height 12
select select "10"
click at [333, 308] on div "20" at bounding box center [330, 316] width 26 height 26
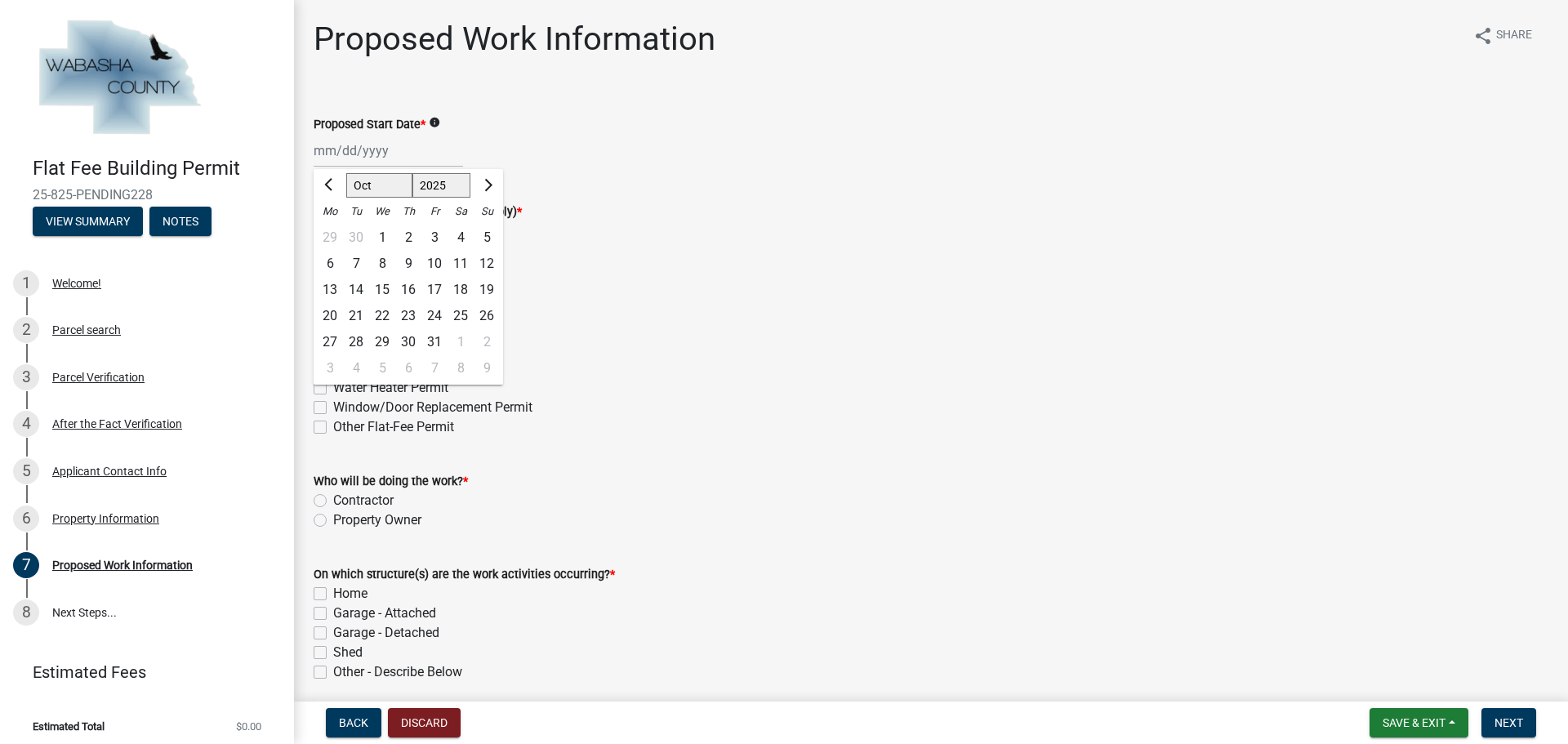
type input "[DATE]"
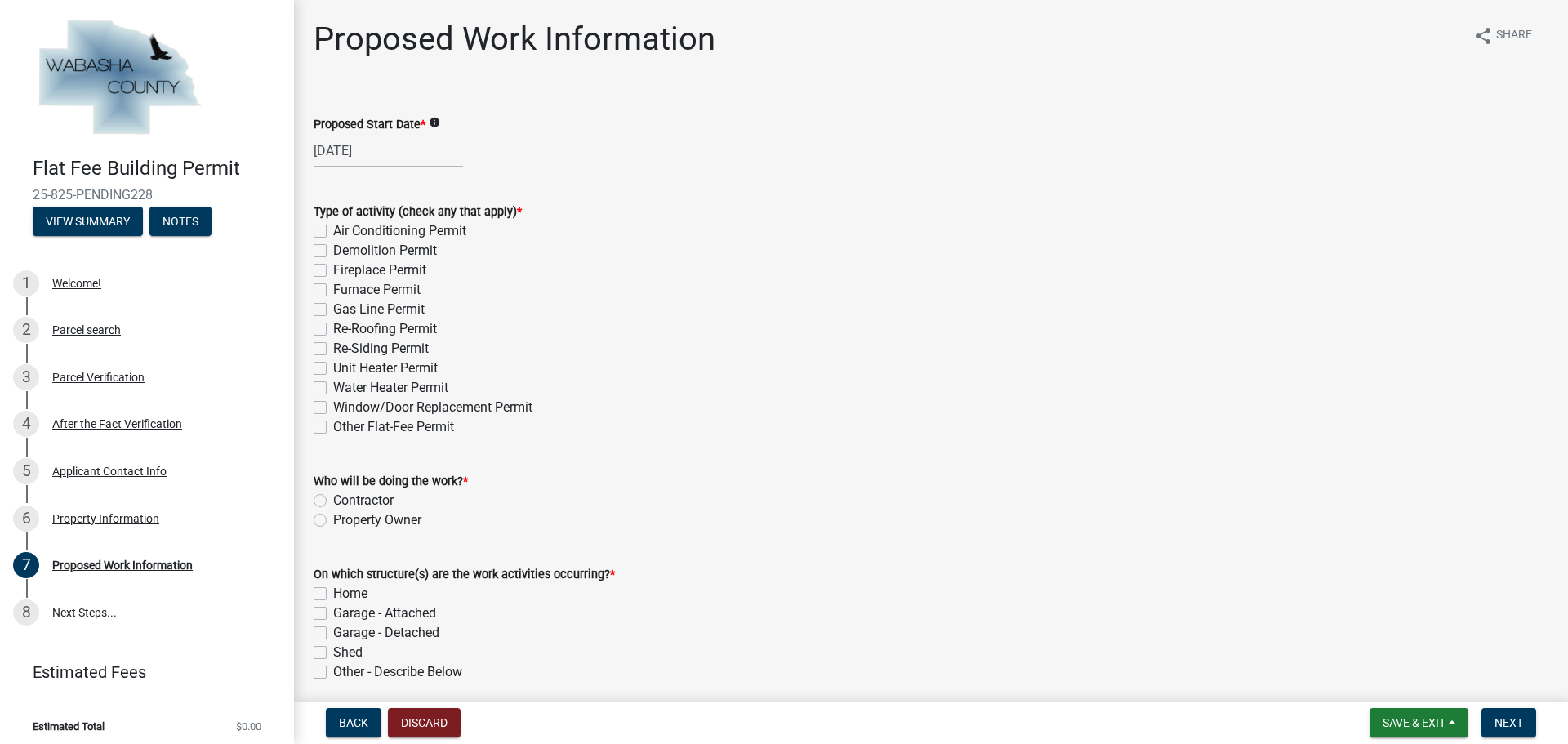
click at [333, 409] on label "Window/Door Replacement Permit" at bounding box center [433, 408] width 199 height 20
click at [333, 409] on input "Window/Door Replacement Permit" at bounding box center [338, 403] width 11 height 11
checkbox input "true"
checkbox input "false"
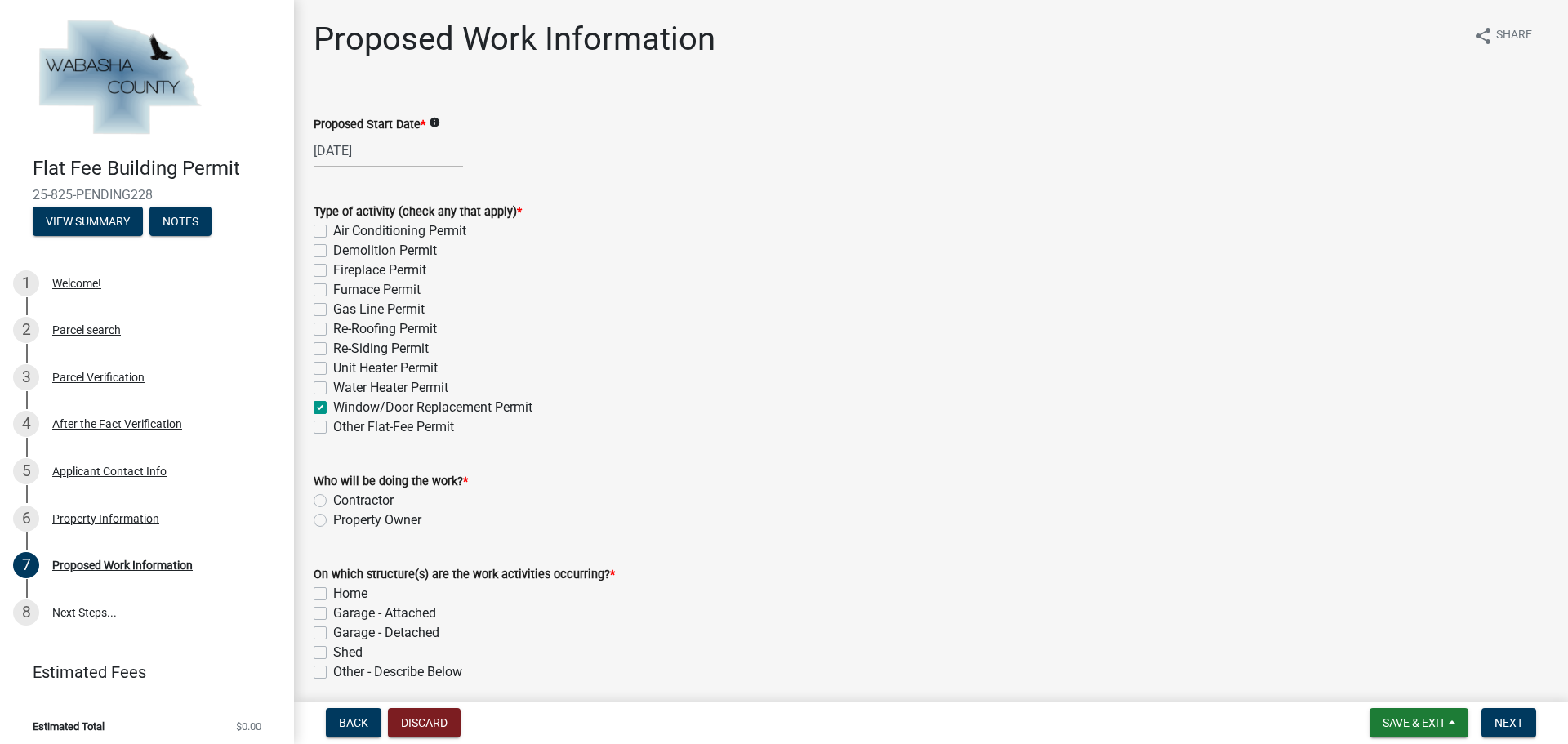
checkbox input "false"
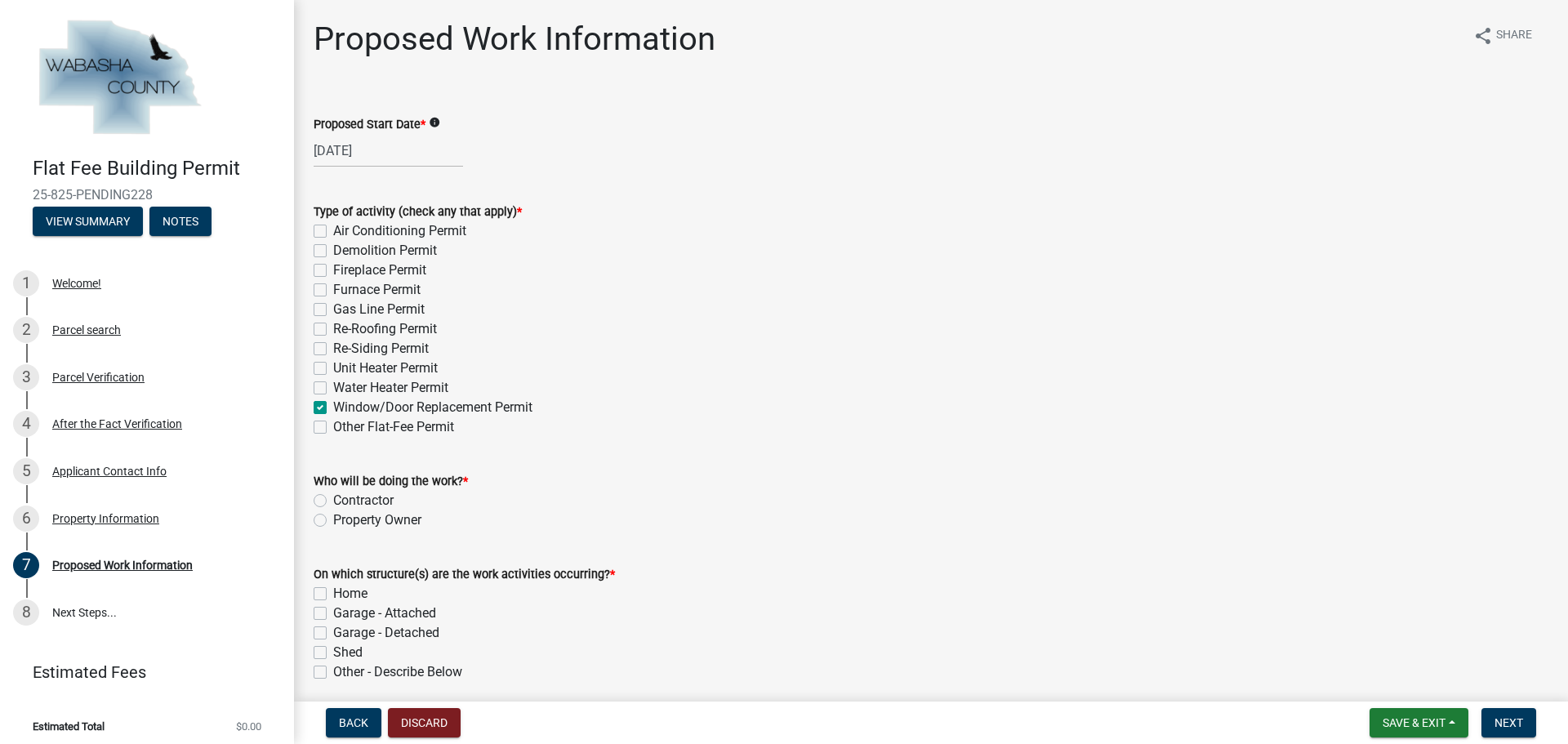
checkbox input "false"
checkbox input "true"
checkbox input "false"
click at [333, 501] on label "Contractor" at bounding box center [363, 501] width 60 height 20
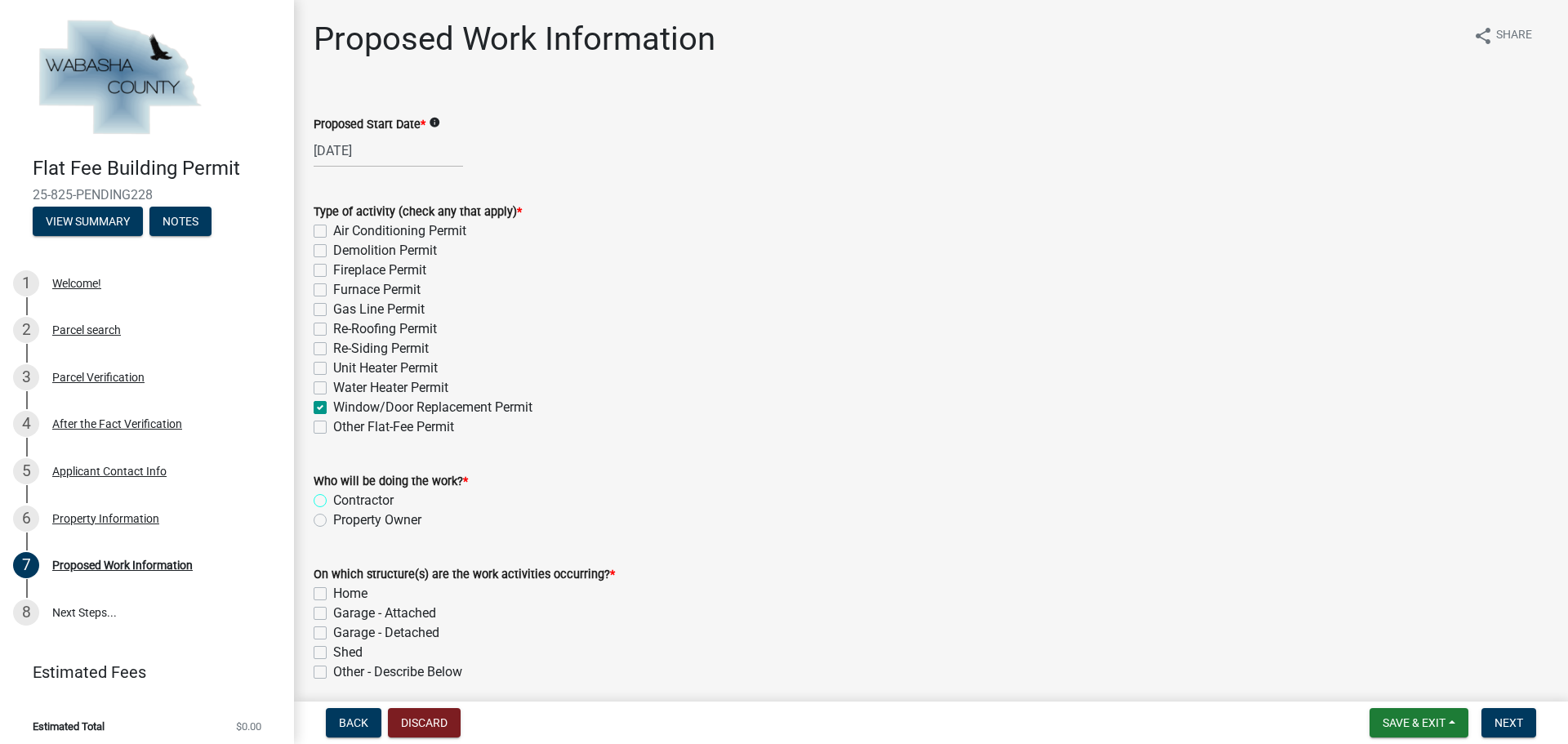
click at [333, 501] on input "Contractor" at bounding box center [338, 496] width 11 height 11
radio input "true"
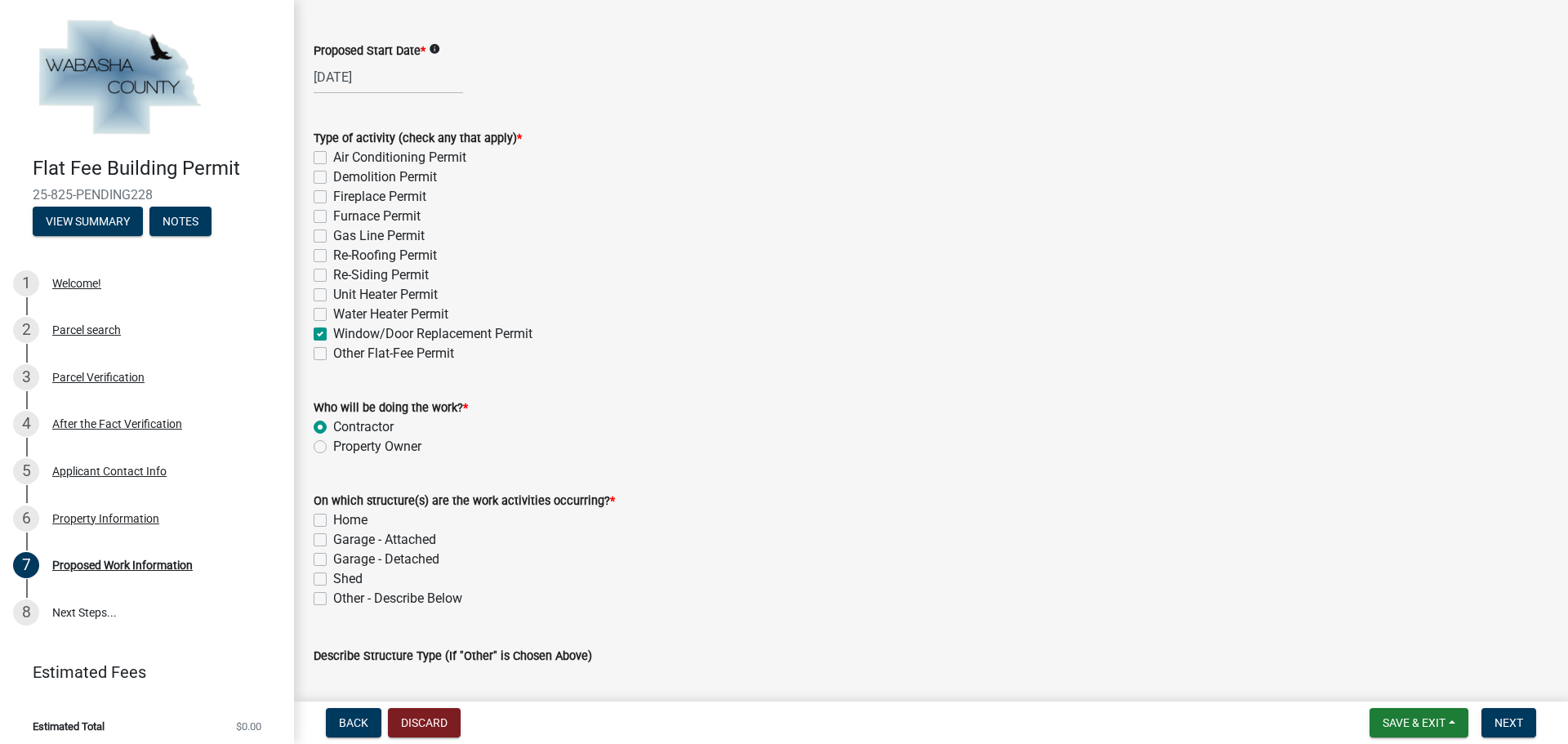
scroll to position [96, 0]
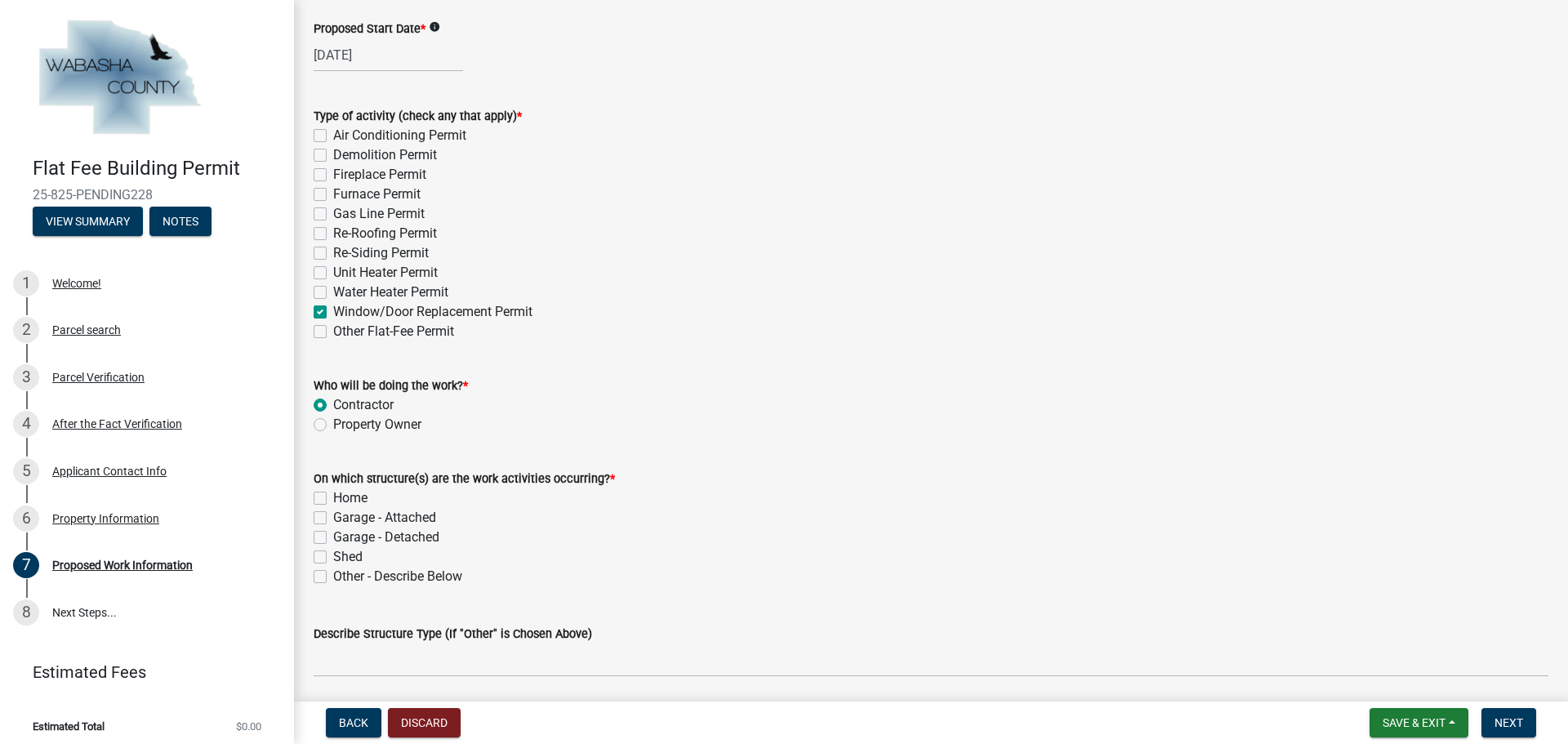
click at [333, 497] on label "Home" at bounding box center [350, 498] width 34 height 20
click at [333, 497] on input "Home" at bounding box center [338, 493] width 11 height 11
checkbox input "true"
checkbox input "false"
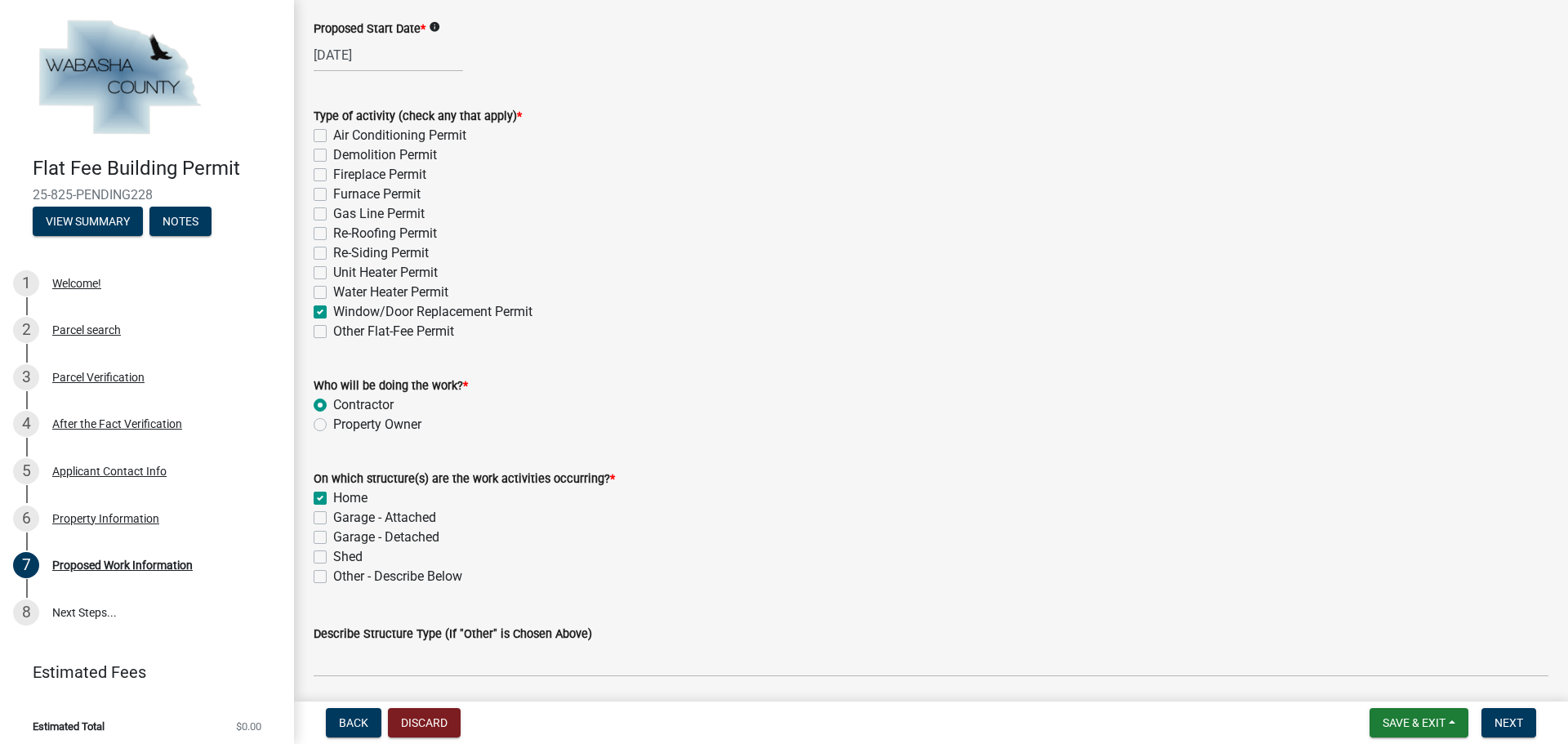
checkbox input "false"
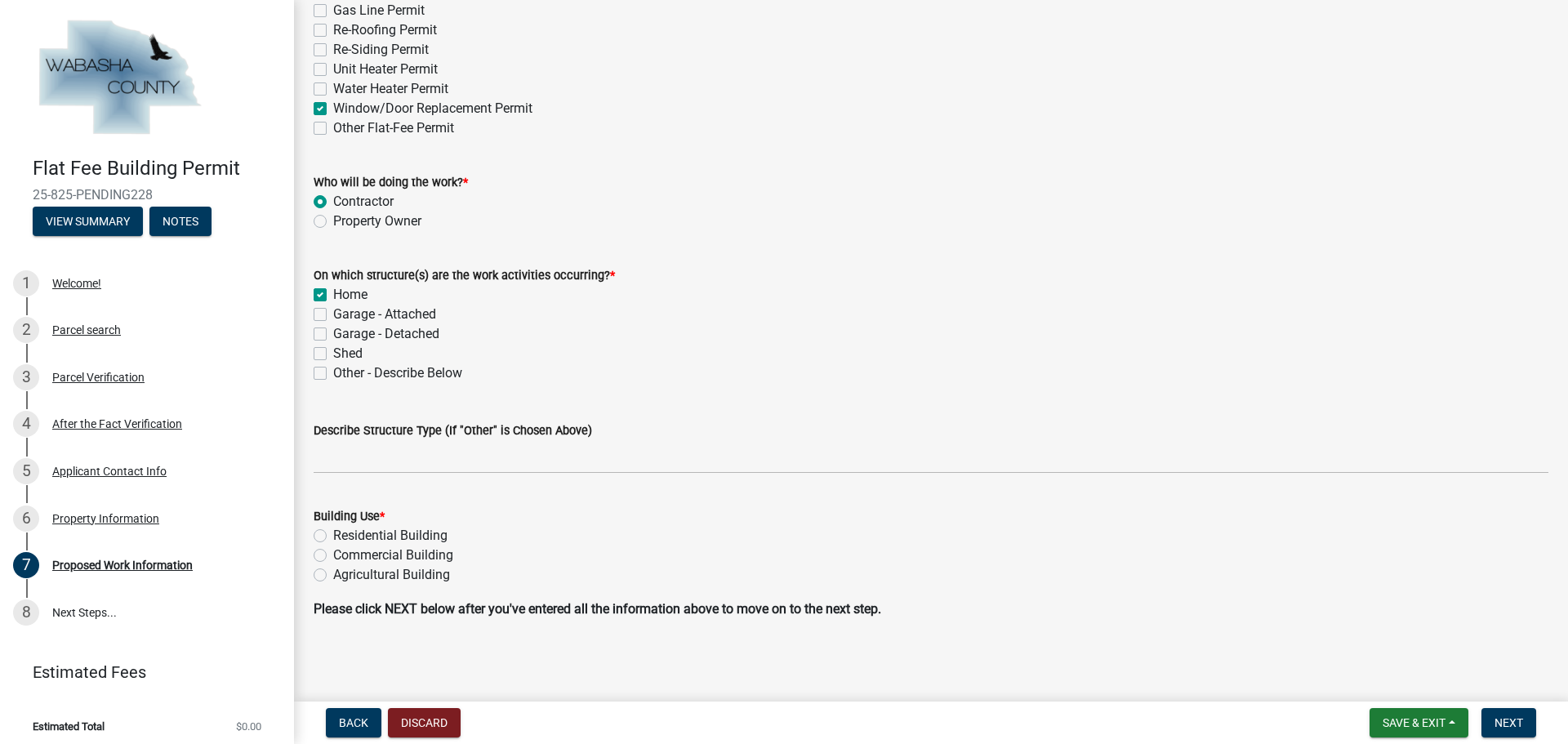
scroll to position [300, 0]
click at [333, 538] on label "Residential Building" at bounding box center [391, 535] width 114 height 20
click at [333, 536] on input "Residential Building" at bounding box center [338, 530] width 11 height 11
radio input "true"
click at [1492, 718] on button "Next" at bounding box center [1509, 723] width 55 height 30
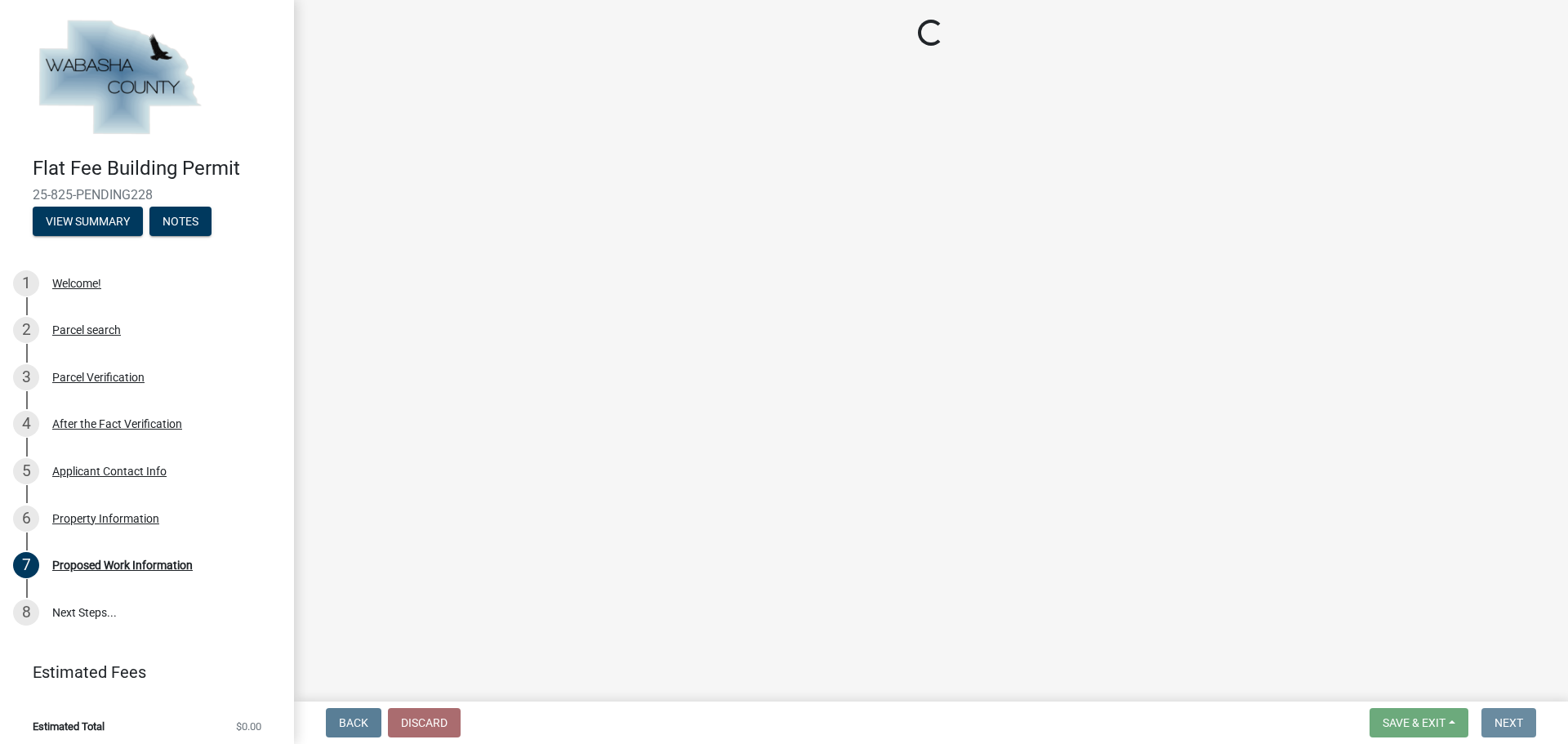
scroll to position [0, 0]
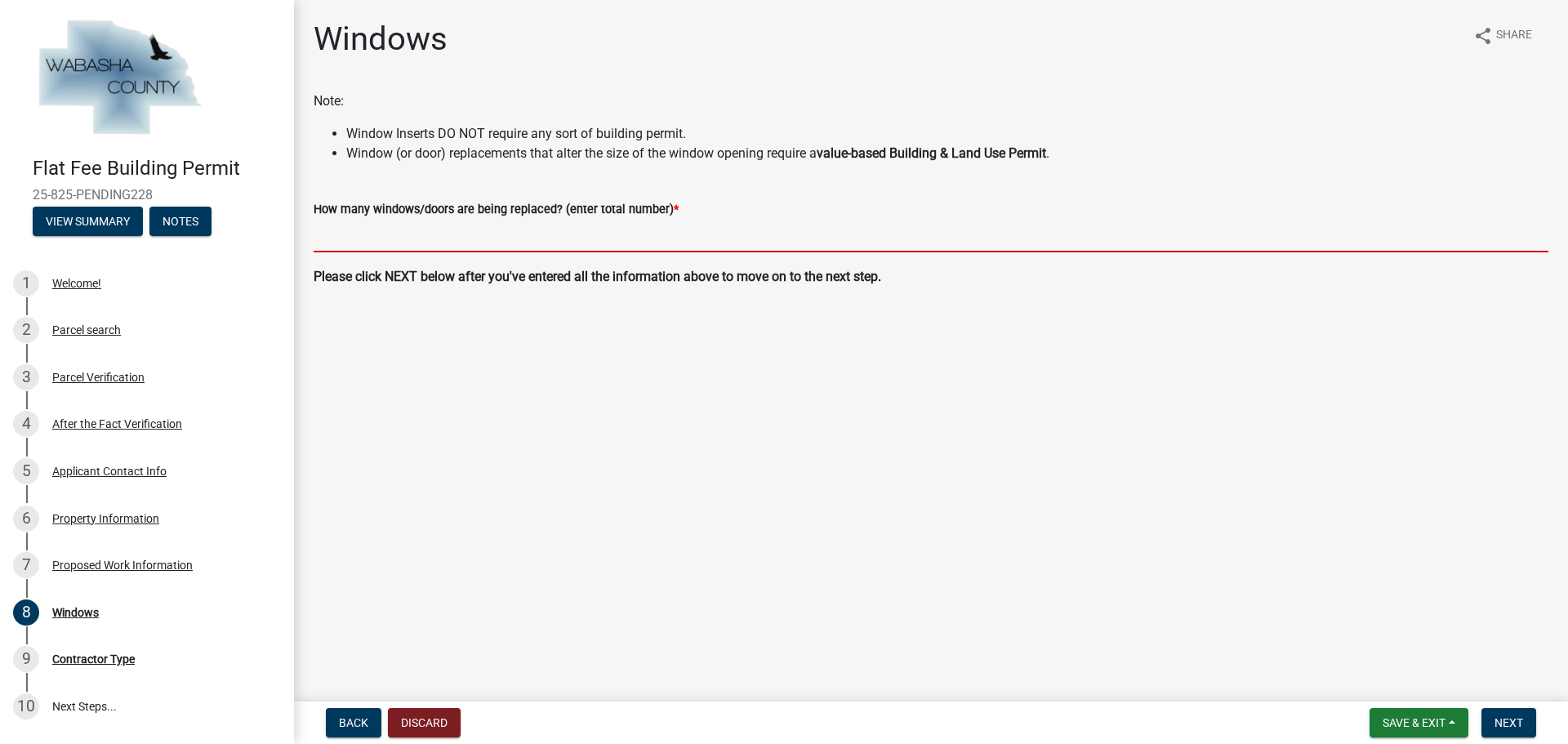
click at [584, 230] on input "text" at bounding box center [931, 236] width 1235 height 33
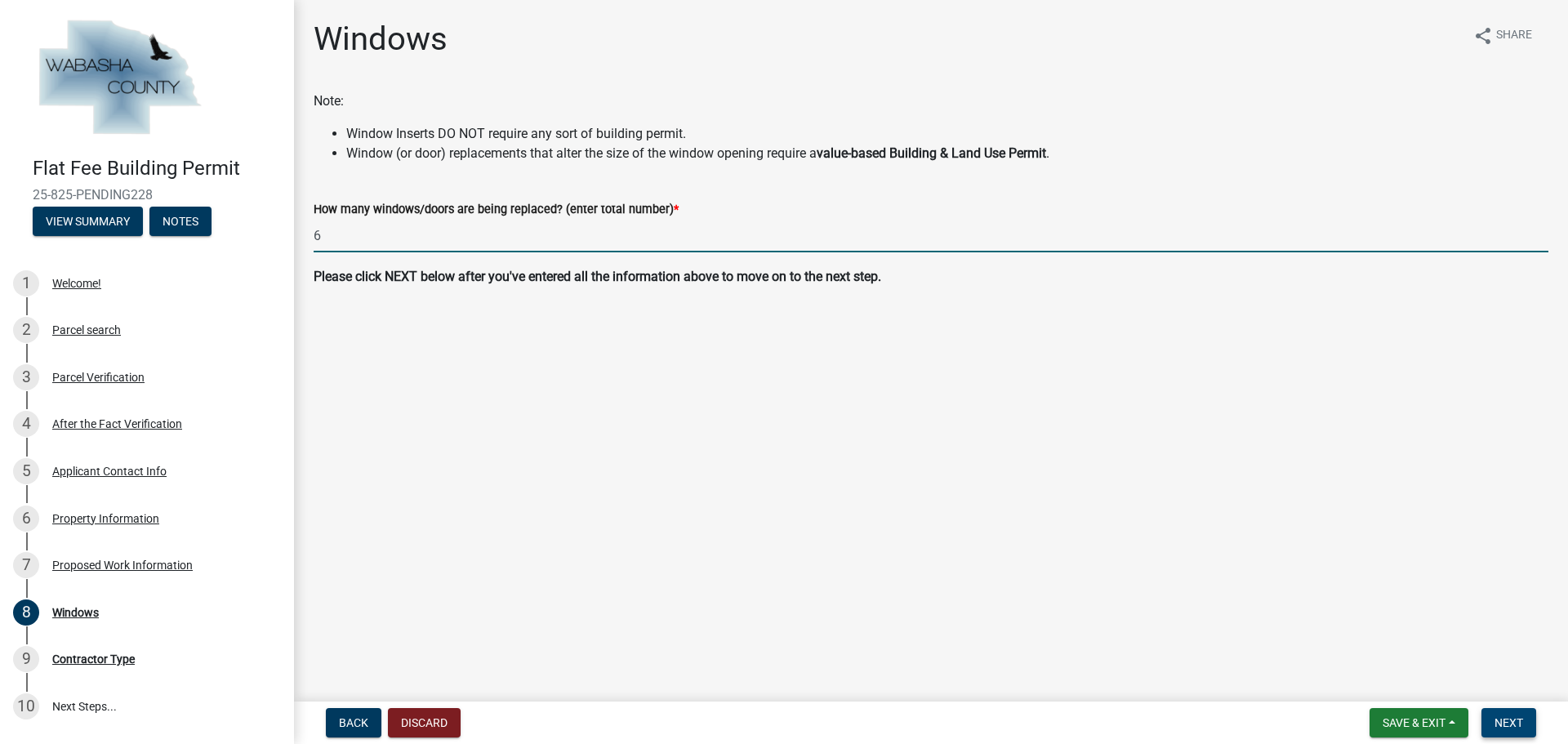
type input "6"
click at [1503, 728] on span "Next" at bounding box center [1509, 723] width 29 height 13
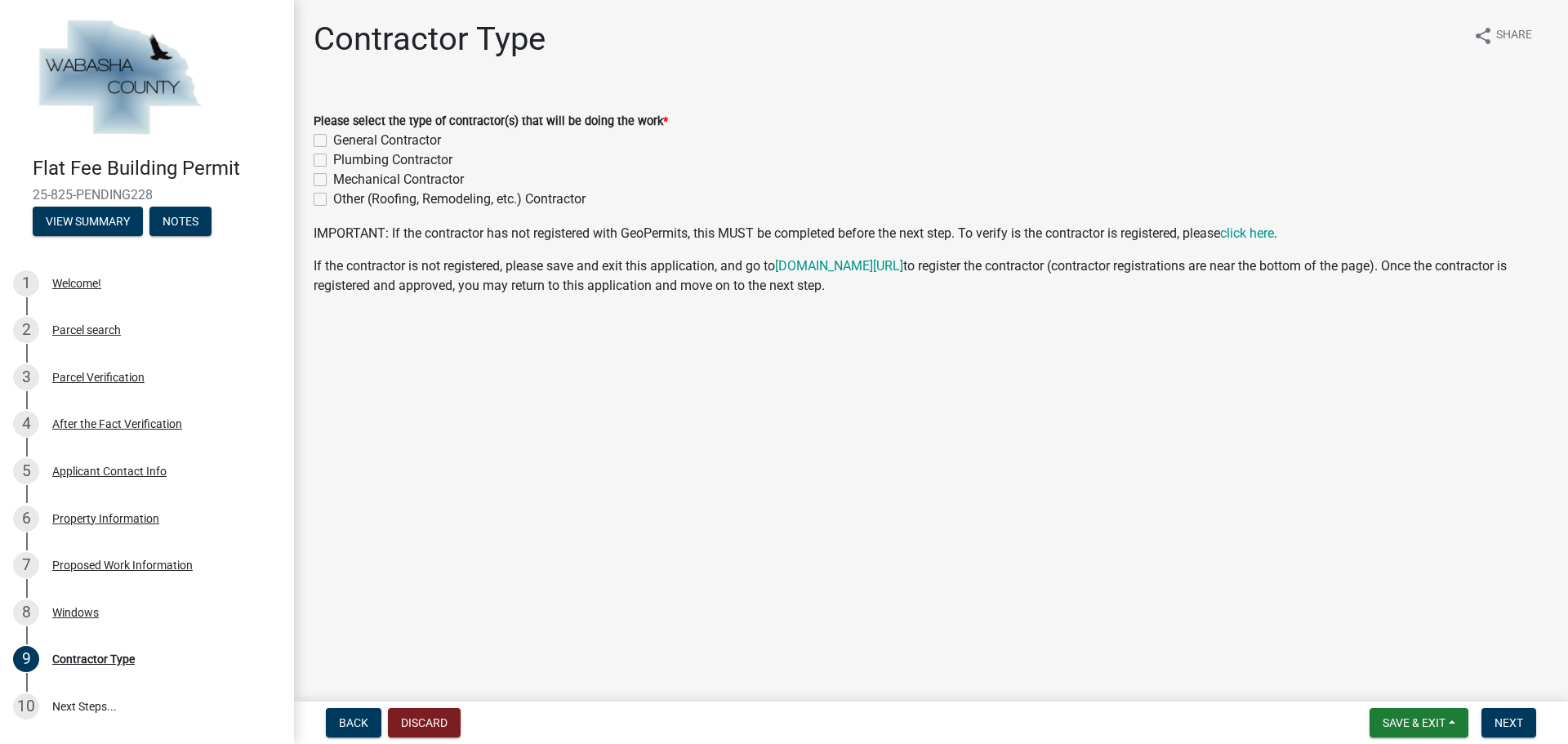
click at [333, 137] on label "General Contractor" at bounding box center [387, 141] width 108 height 20
click at [333, 137] on input "General Contractor" at bounding box center [338, 136] width 11 height 11
checkbox input "true"
checkbox input "false"
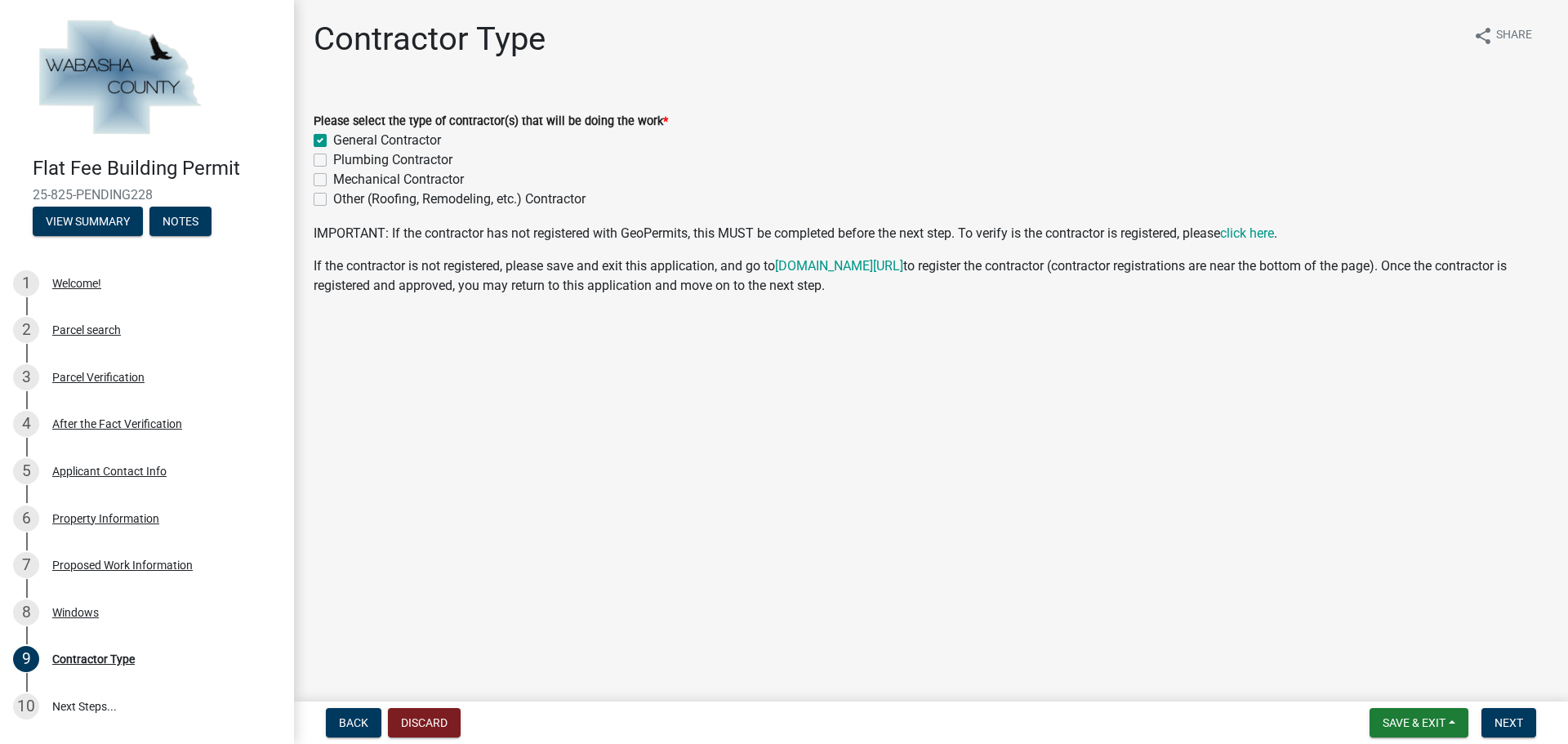
checkbox input "false"
click at [1510, 721] on span "Next" at bounding box center [1509, 723] width 29 height 13
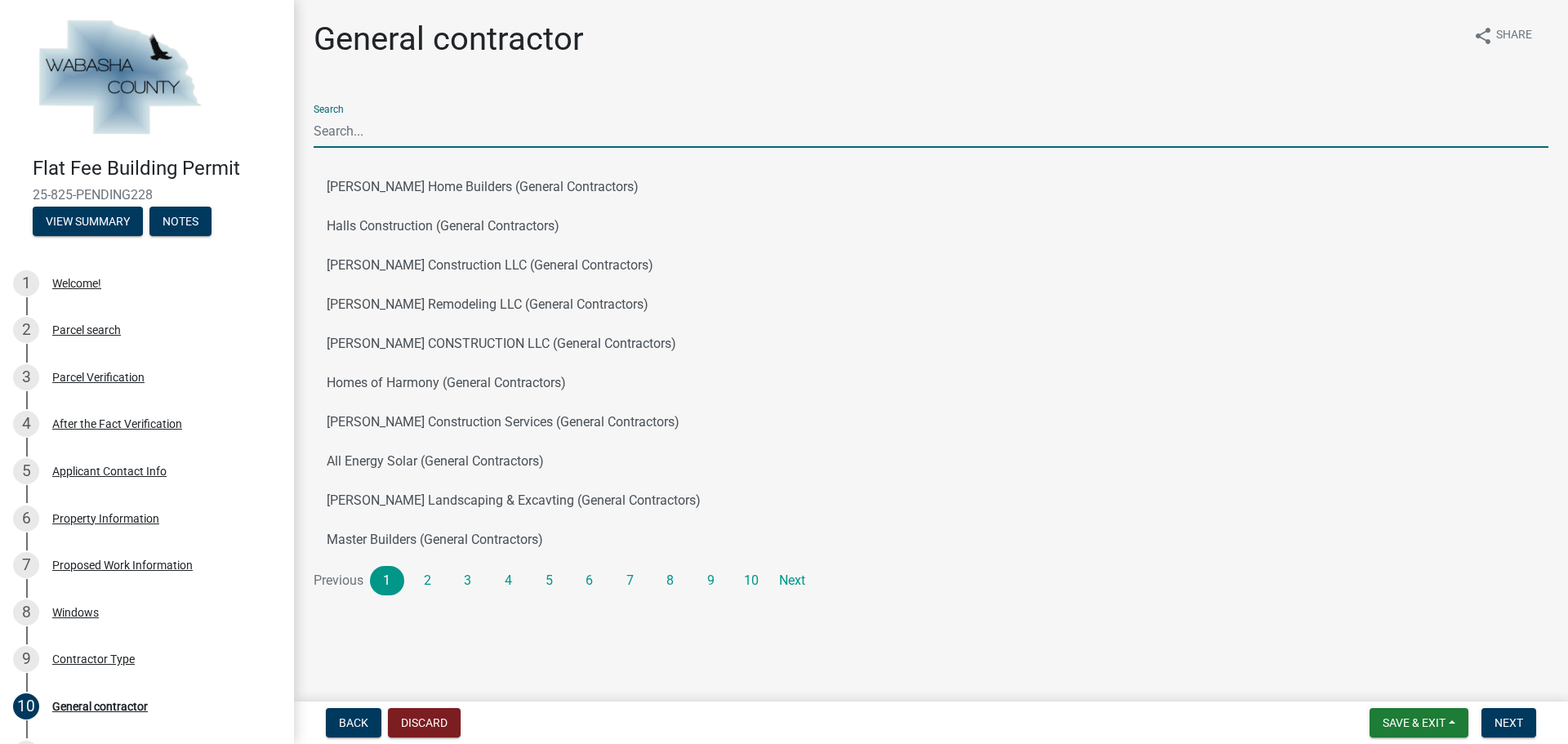
click at [409, 117] on input "Search" at bounding box center [931, 131] width 1235 height 33
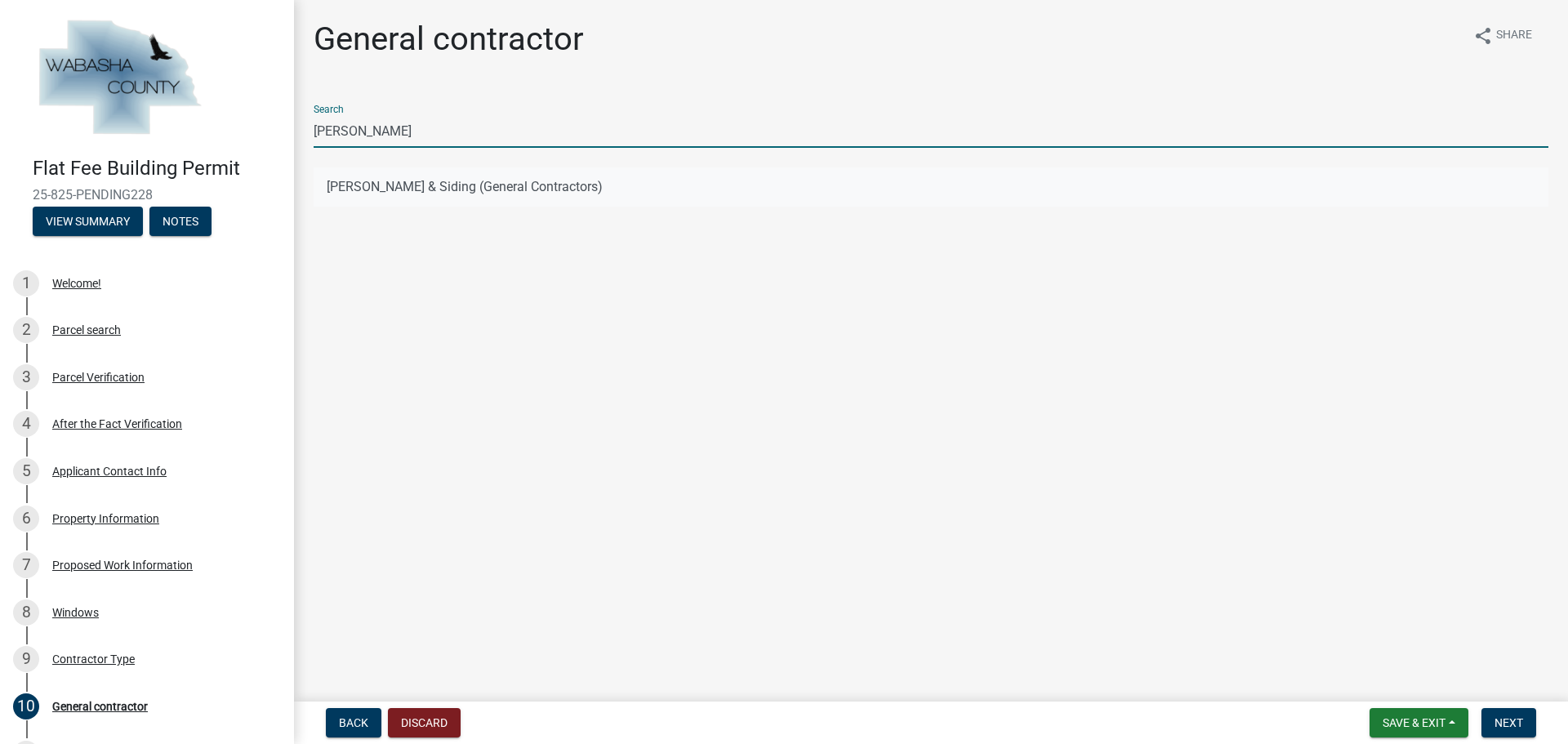
type input "[PERSON_NAME]"
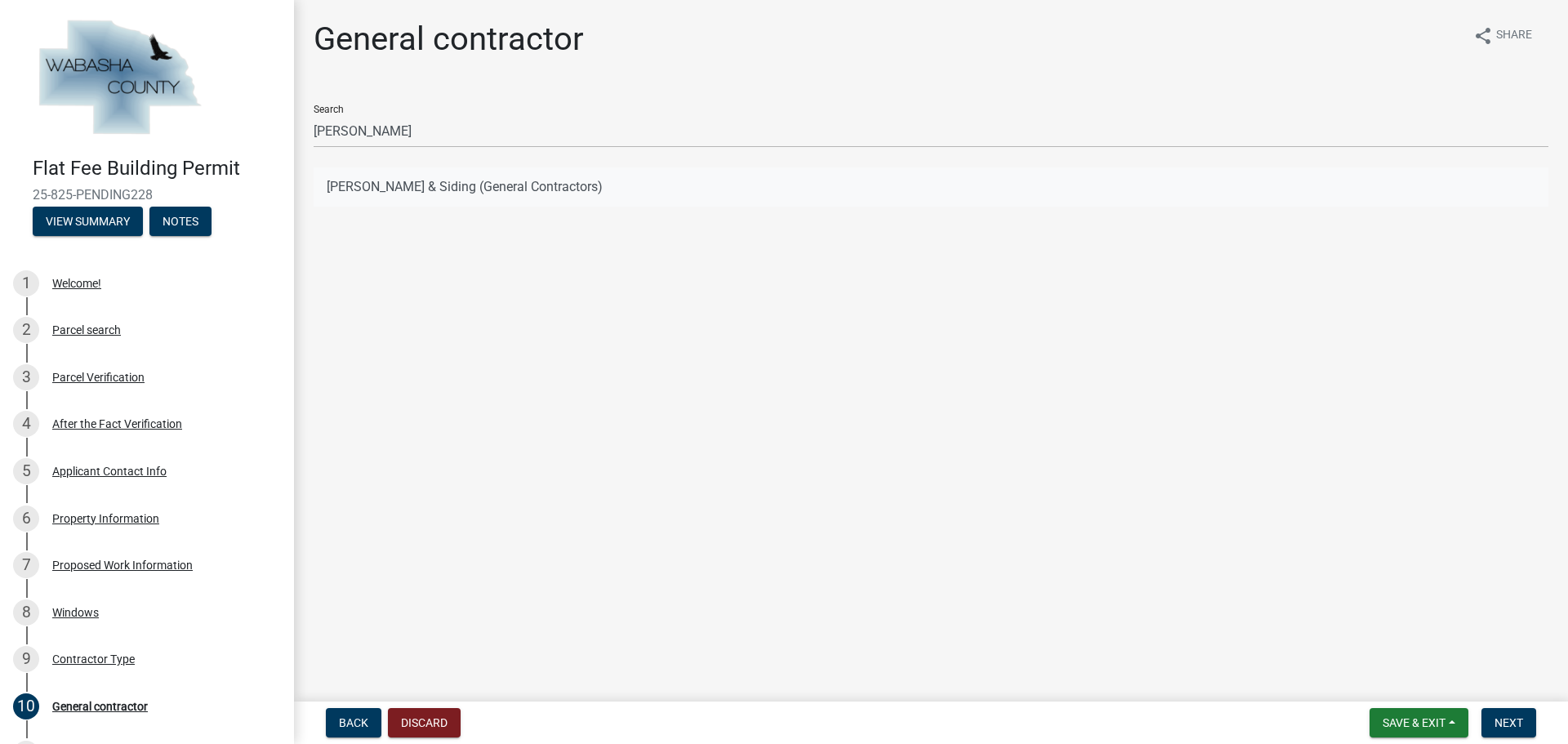
click at [407, 190] on button "[PERSON_NAME] & Siding (General Contractors)" at bounding box center [931, 186] width 1235 height 39
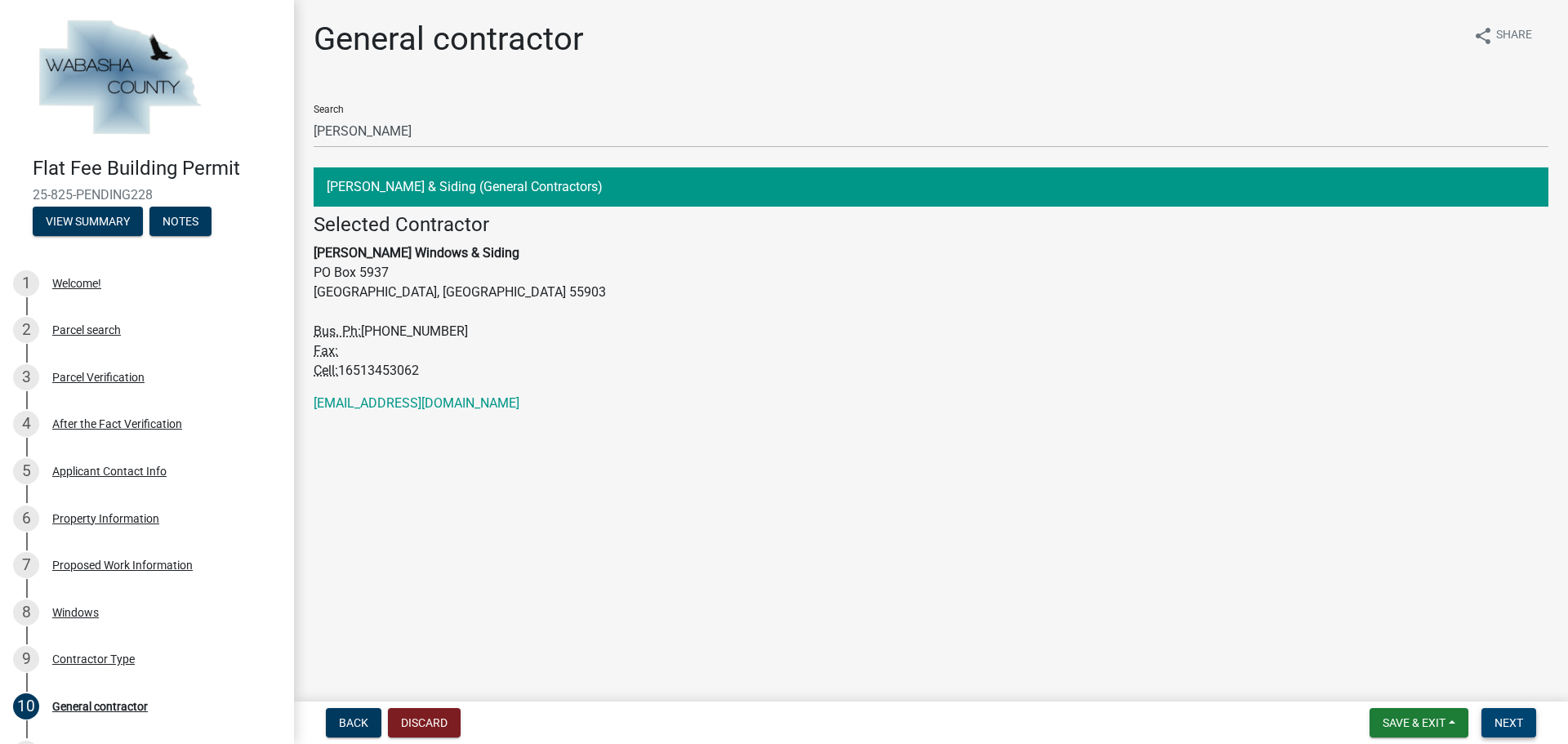
click at [1498, 718] on span "Next" at bounding box center [1509, 723] width 29 height 13
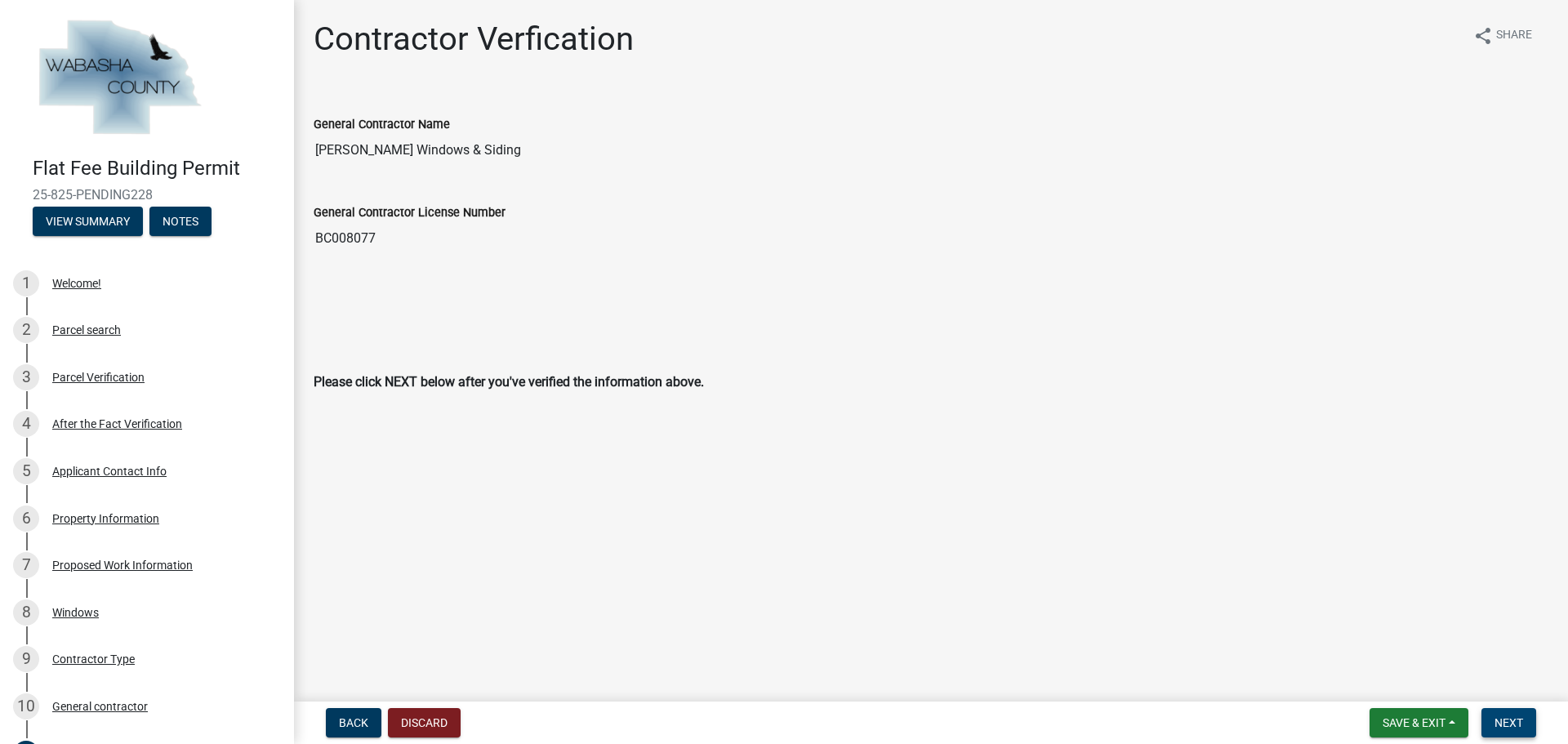
click at [1497, 718] on span "Next" at bounding box center [1509, 723] width 29 height 13
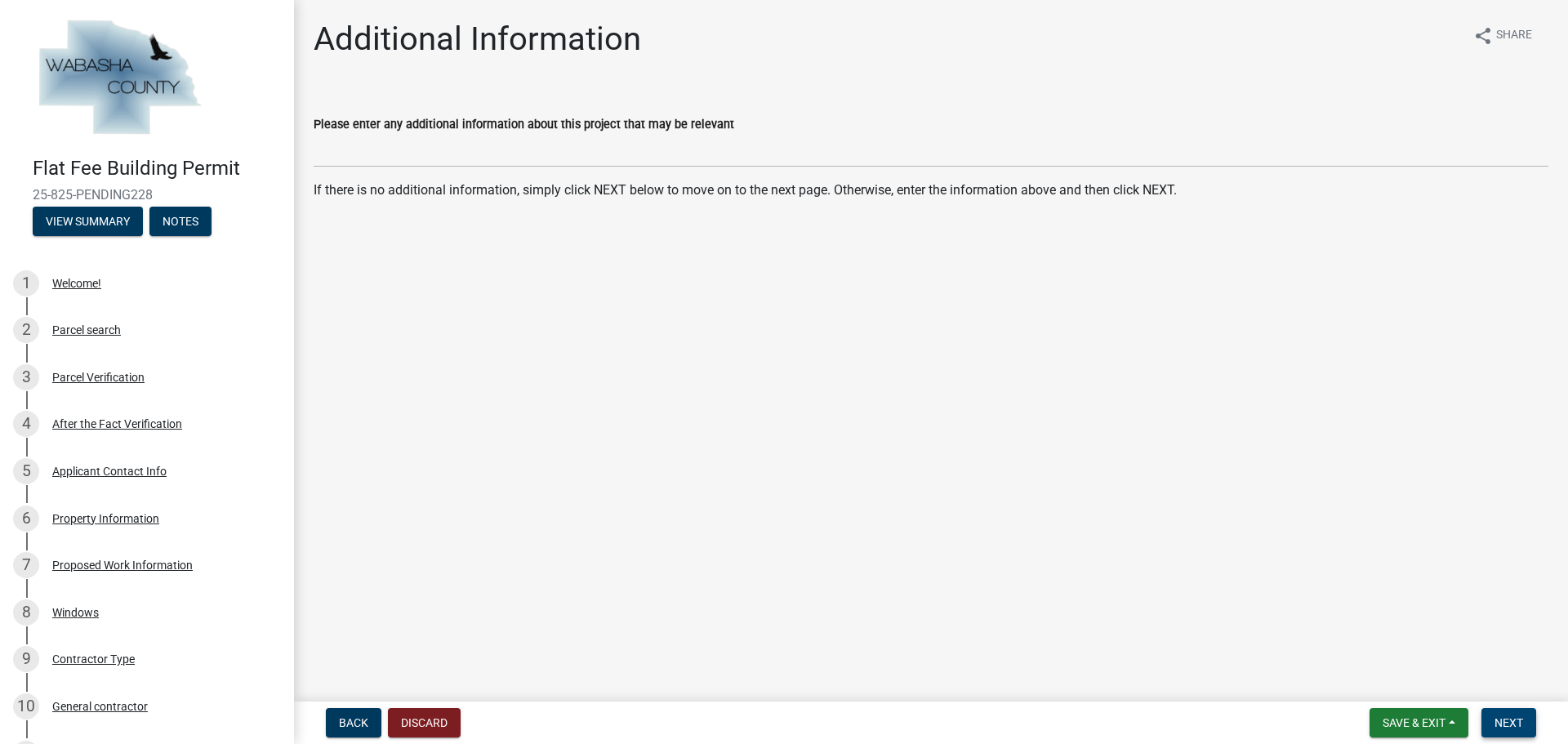
click at [1501, 723] on span "Next" at bounding box center [1509, 723] width 29 height 13
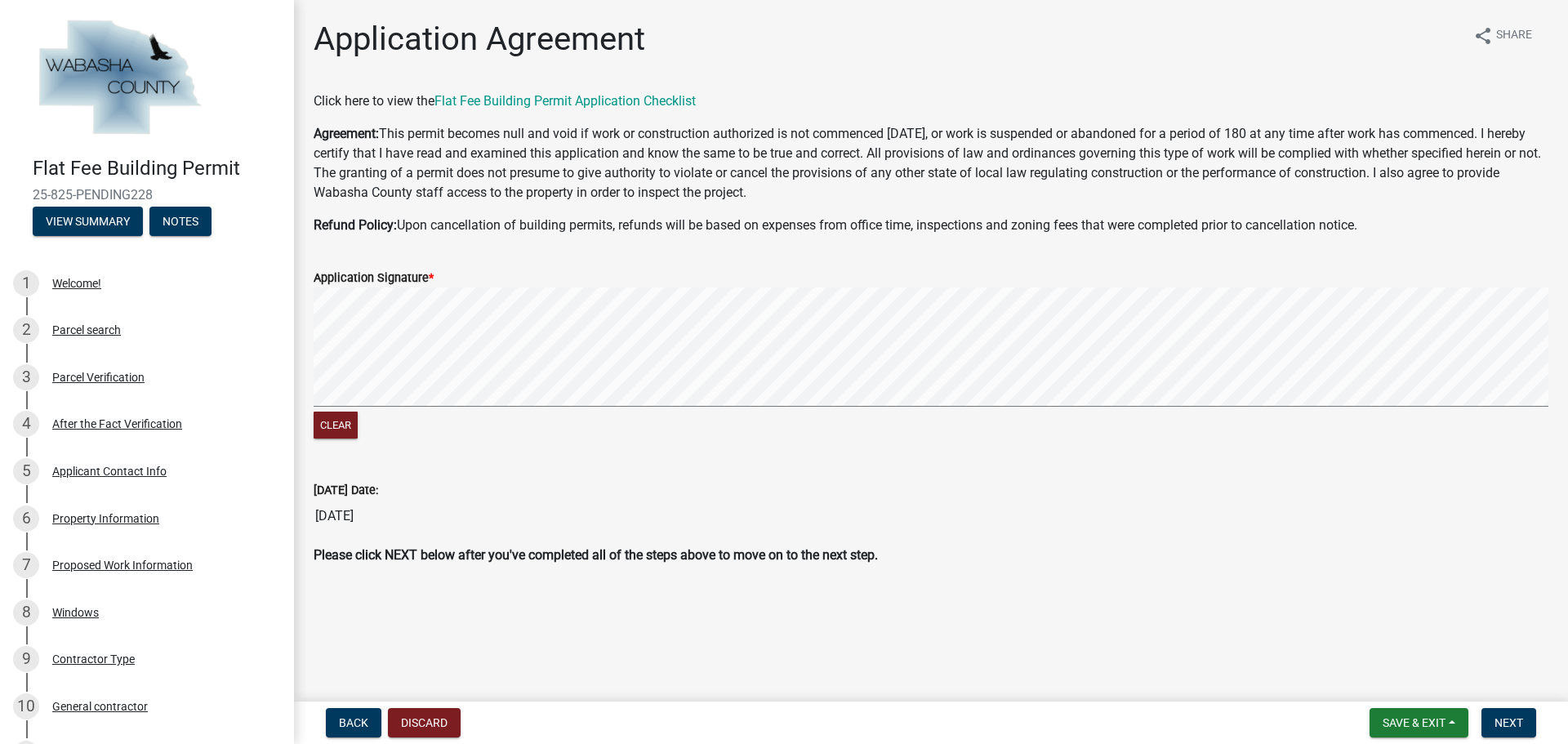
click at [333, 407] on signature-pad at bounding box center [931, 350] width 1235 height 124
click at [332, 372] on div "Application Signature * Clear" at bounding box center [931, 345] width 1259 height 194
click at [459, 419] on div "Clear" at bounding box center [931, 366] width 1235 height 156
click at [561, 408] on signature-pad at bounding box center [931, 350] width 1235 height 124
click at [1494, 722] on button "Next" at bounding box center [1509, 723] width 55 height 30
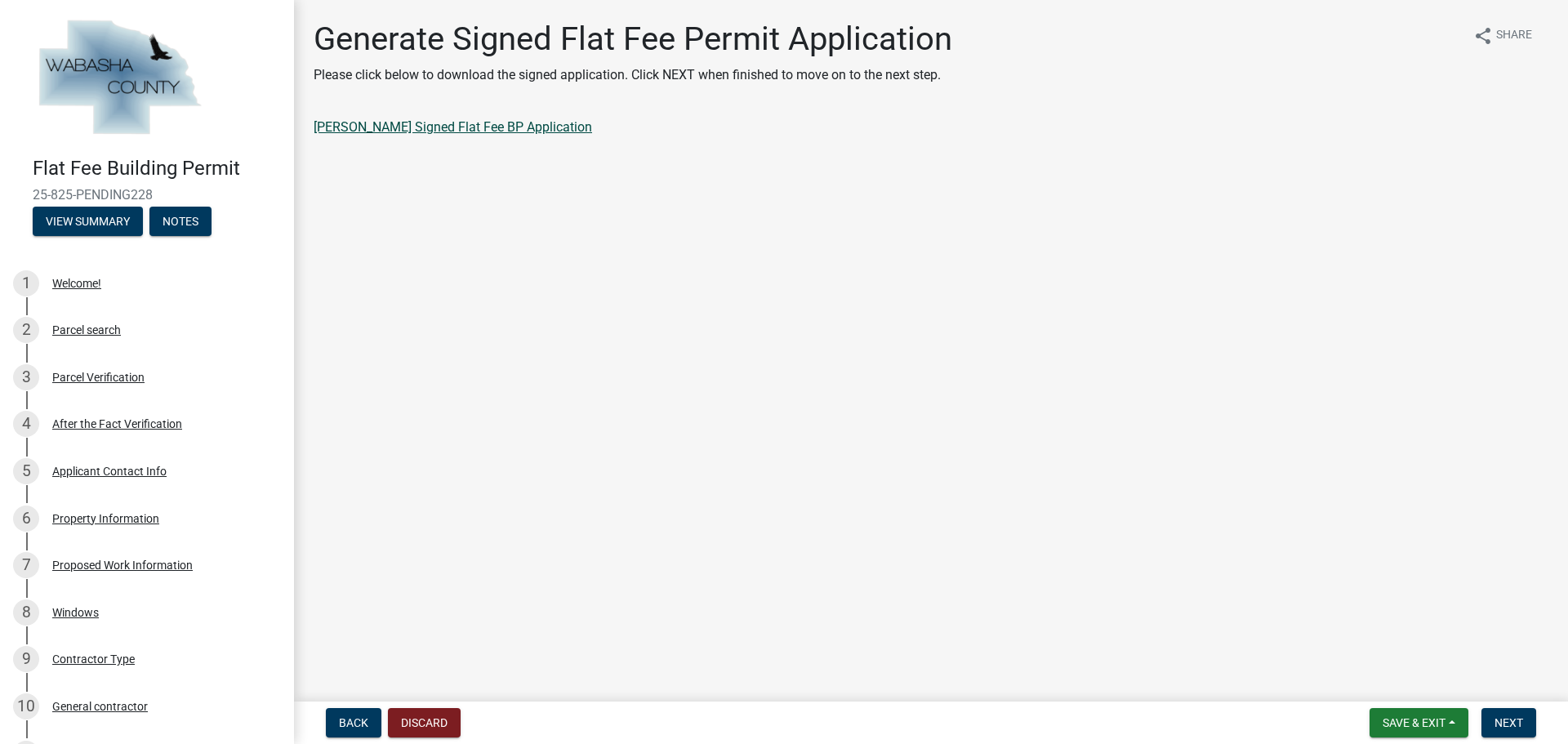
click at [505, 125] on link "[PERSON_NAME] Signed Flat Fee BP Application" at bounding box center [453, 127] width 279 height 16
drag, startPoint x: 1067, startPoint y: 453, endPoint x: 1099, endPoint y: 455, distance: 32.1
click at [1070, 453] on main "Generate Signed Flat Fee Permit Application Please click below to download the …" at bounding box center [931, 348] width 1274 height 695
drag, startPoint x: 1510, startPoint y: 722, endPoint x: 1522, endPoint y: 709, distance: 17.7
click at [1523, 724] on span "Next" at bounding box center [1509, 723] width 29 height 13
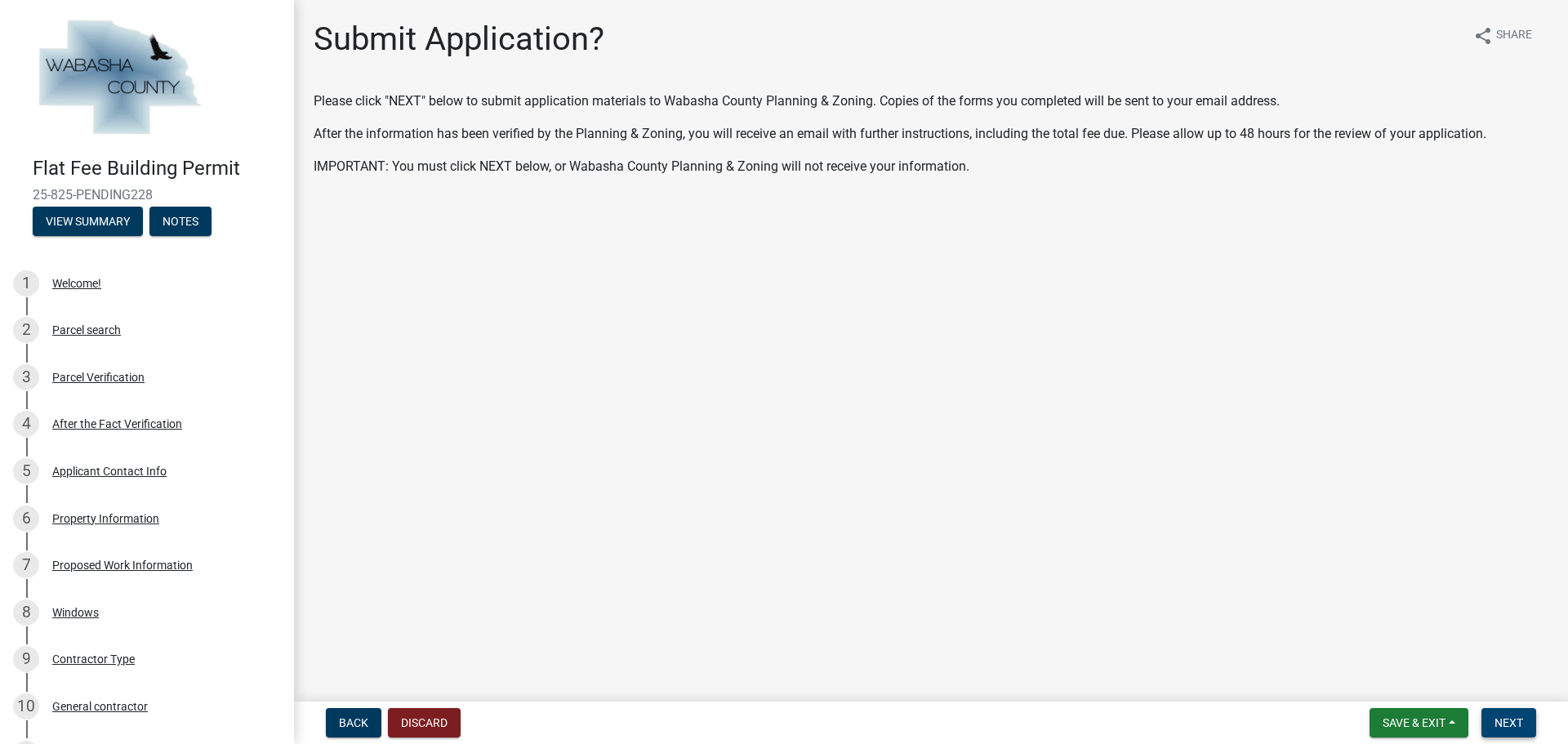
click at [1484, 717] on button "Next" at bounding box center [1509, 723] width 55 height 30
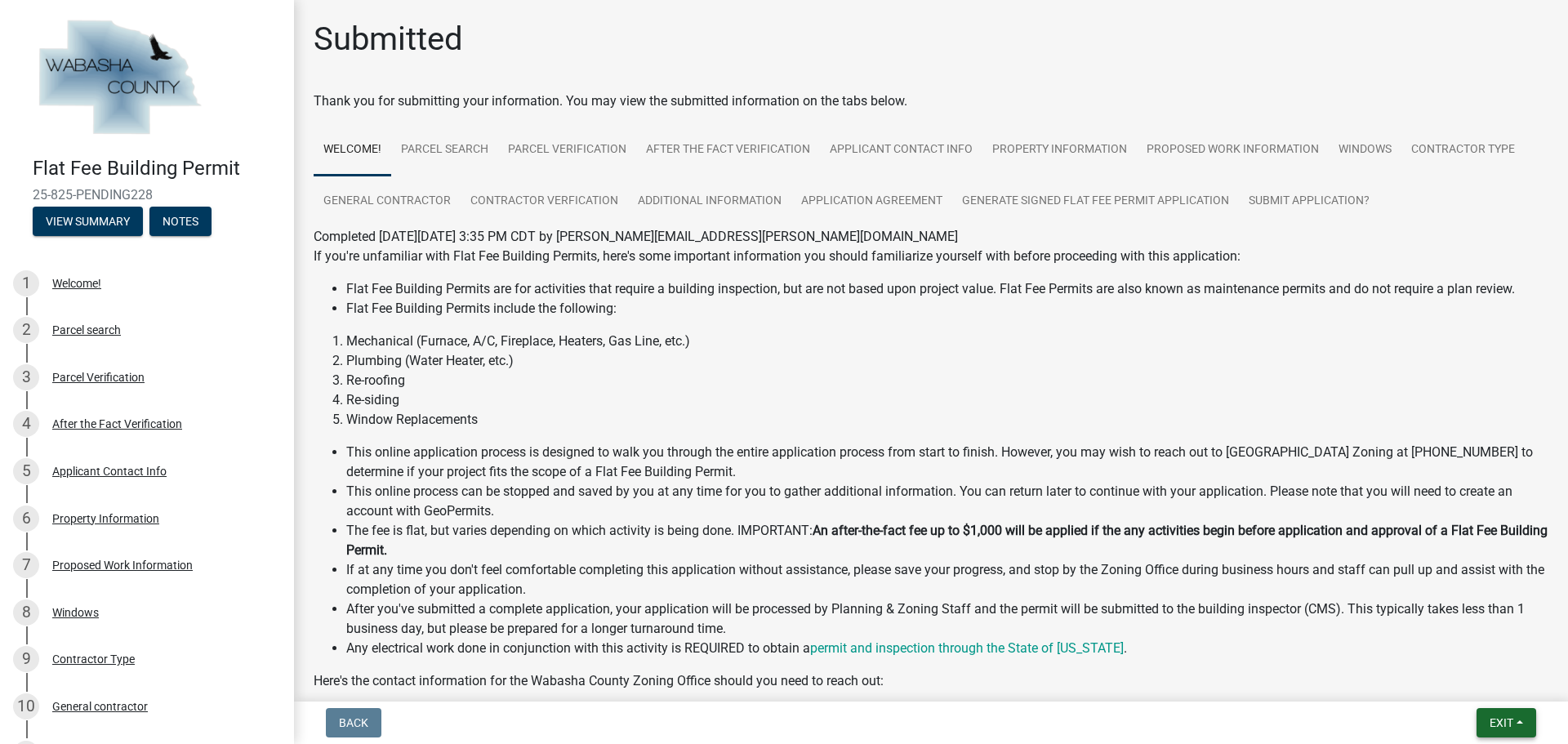
click at [1502, 720] on span "Exit" at bounding box center [1502, 723] width 24 height 13
click at [1459, 681] on button "Save & Exit" at bounding box center [1471, 680] width 131 height 39
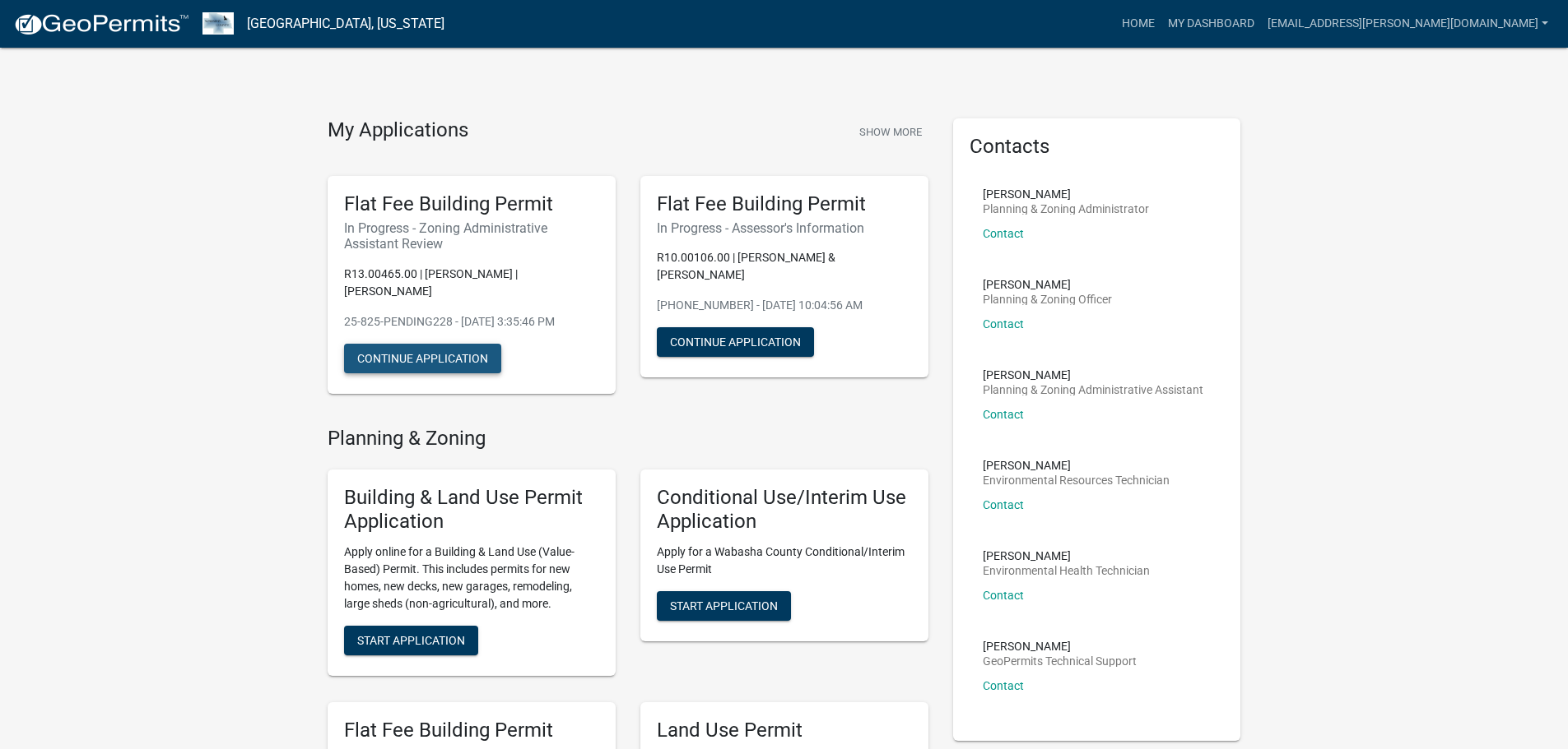
click at [415, 357] on button "Continue Application" at bounding box center [423, 359] width 158 height 30
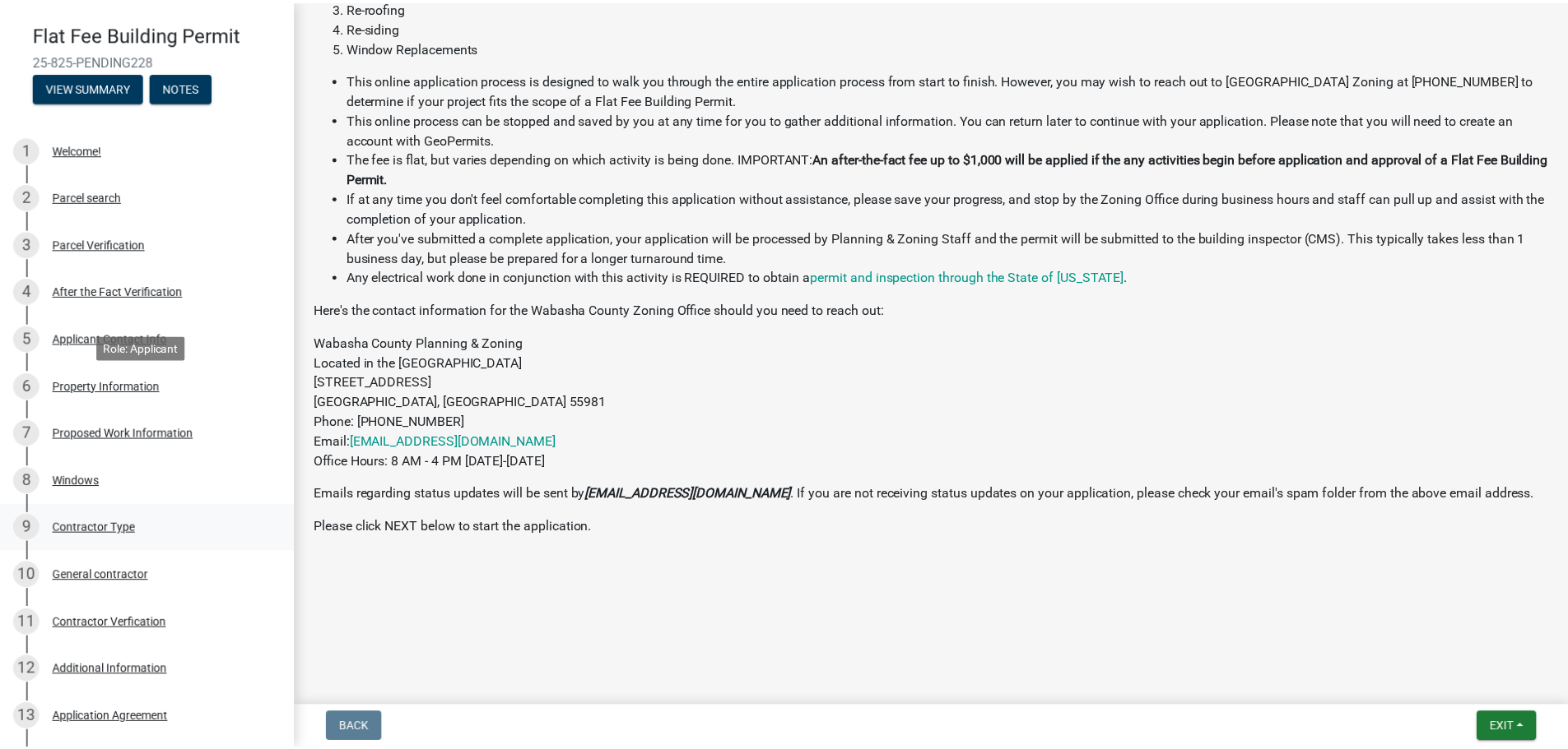
scroll to position [288, 0]
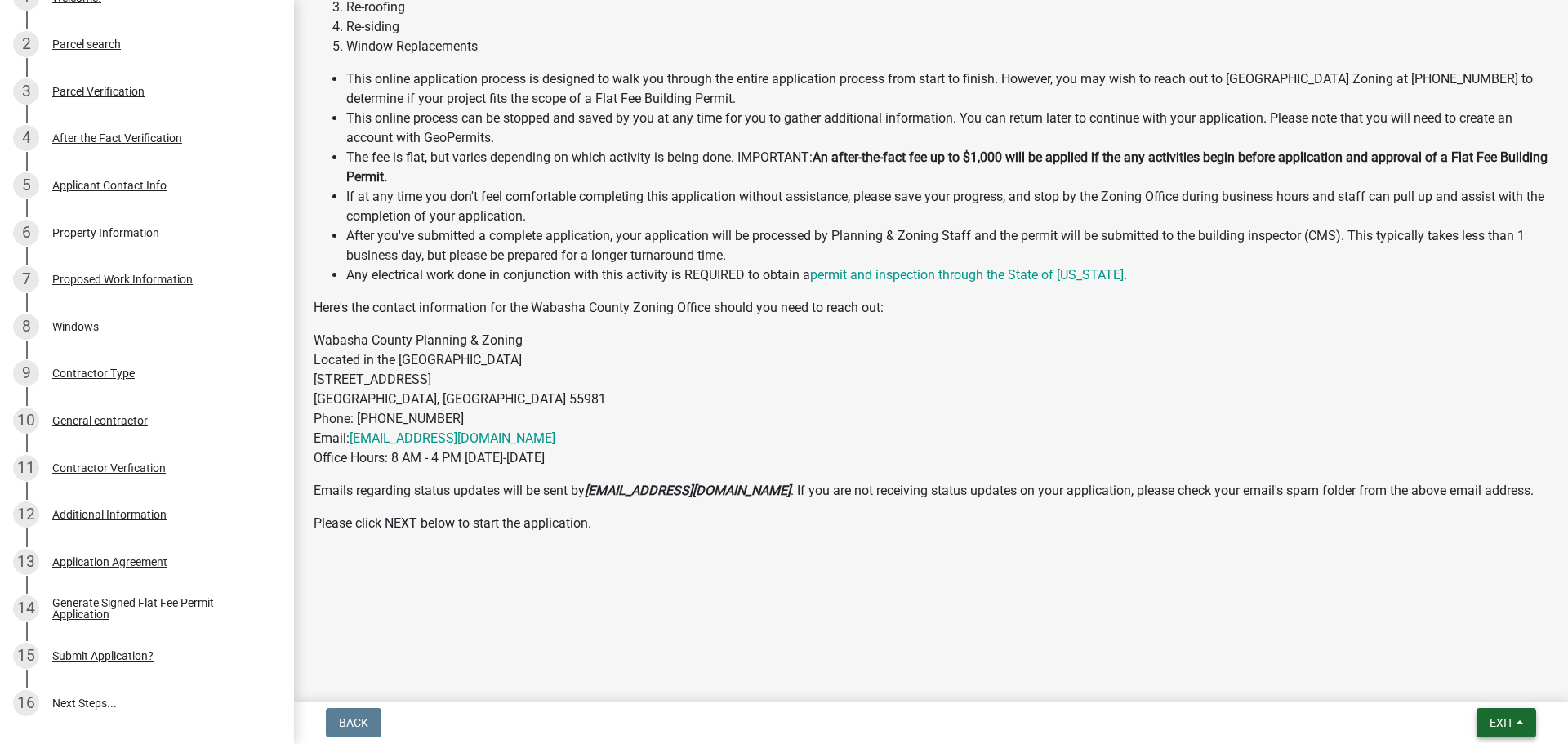
click at [1499, 719] on span "Exit" at bounding box center [1502, 723] width 24 height 13
click at [1441, 671] on button "Save & Exit" at bounding box center [1471, 680] width 131 height 39
